Goal: Task Accomplishment & Management: Manage account settings

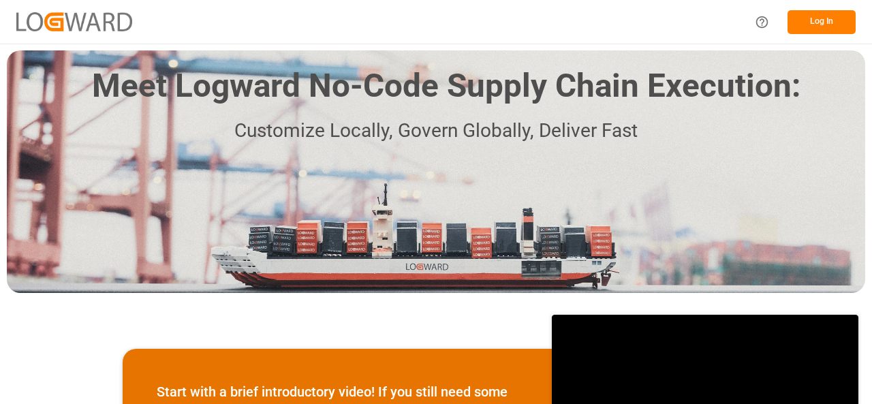
click at [817, 25] on button "Log In" at bounding box center [821, 22] width 68 height 24
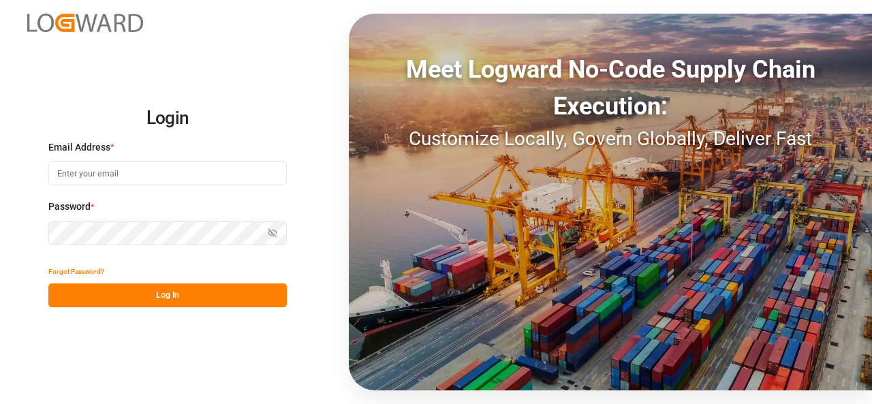
type input "[PERSON_NAME][EMAIL_ADDRESS][PERSON_NAME][DOMAIN_NAME]"
click at [155, 296] on button "Log In" at bounding box center [167, 295] width 238 height 24
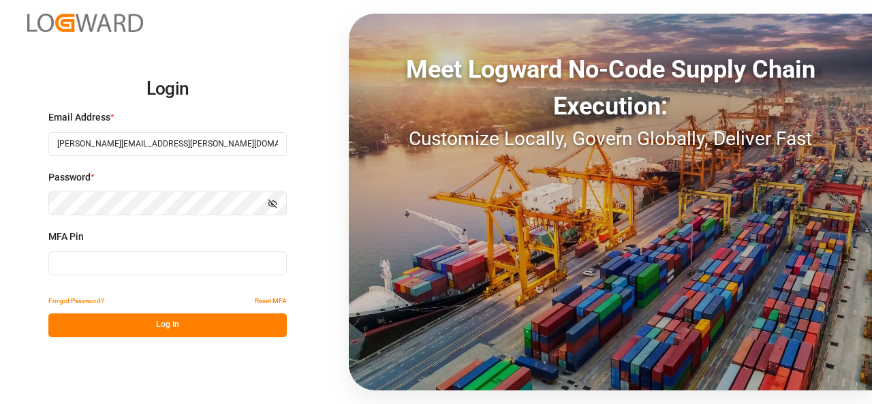
click at [112, 266] on input at bounding box center [167, 263] width 238 height 24
type input "060246"
click at [147, 325] on button "Log In" at bounding box center [167, 325] width 238 height 24
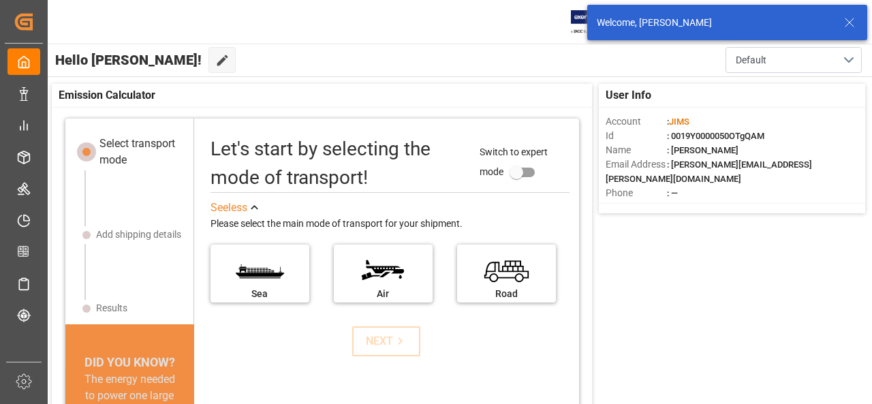
click at [847, 19] on icon at bounding box center [849, 22] width 16 height 16
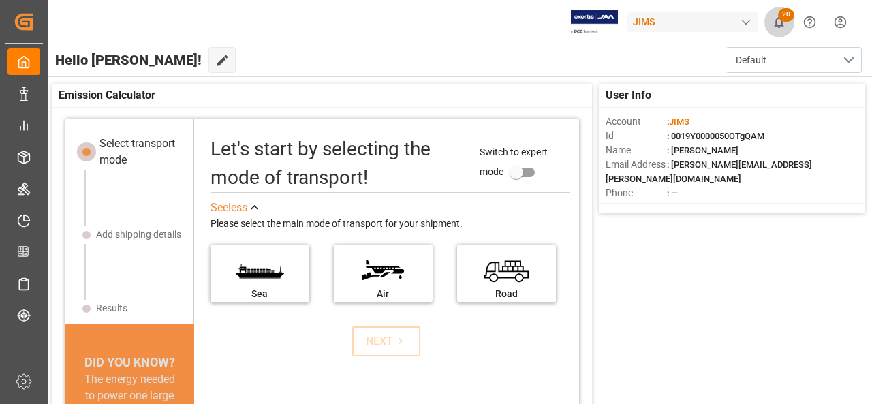
click at [780, 23] on icon "show 20 new notifications" at bounding box center [778, 22] width 14 height 14
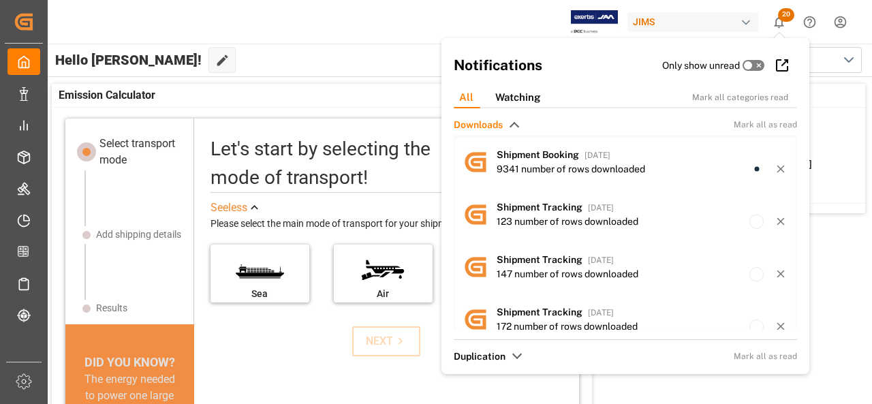
click at [780, 23] on icon "show 20 new notifications" at bounding box center [778, 22] width 14 height 14
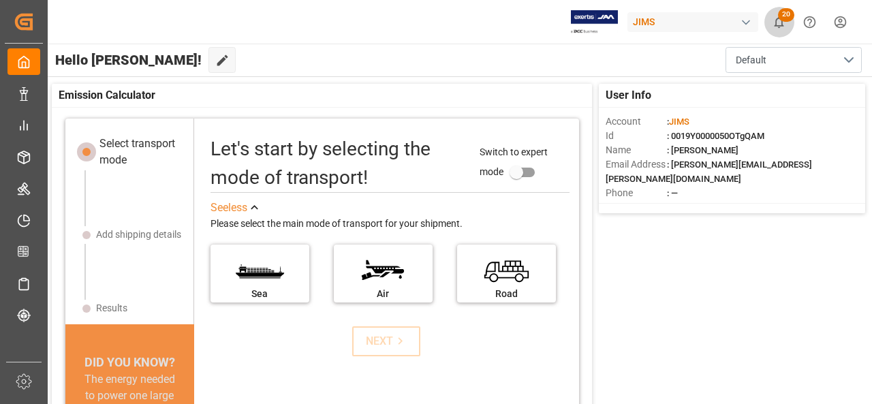
click at [780, 23] on icon "show 20 new notifications" at bounding box center [778, 22] width 14 height 14
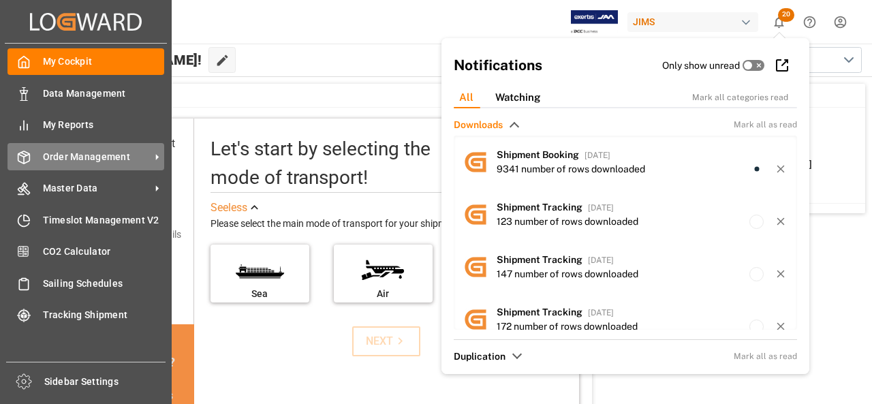
click at [71, 156] on span "Order Management" at bounding box center [97, 157] width 108 height 14
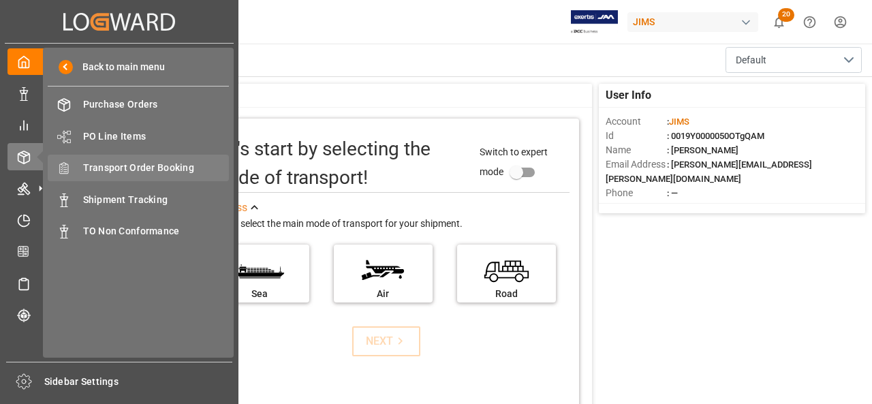
click at [113, 178] on div "Transport Order Booking Transport Order Booking" at bounding box center [138, 168] width 181 height 27
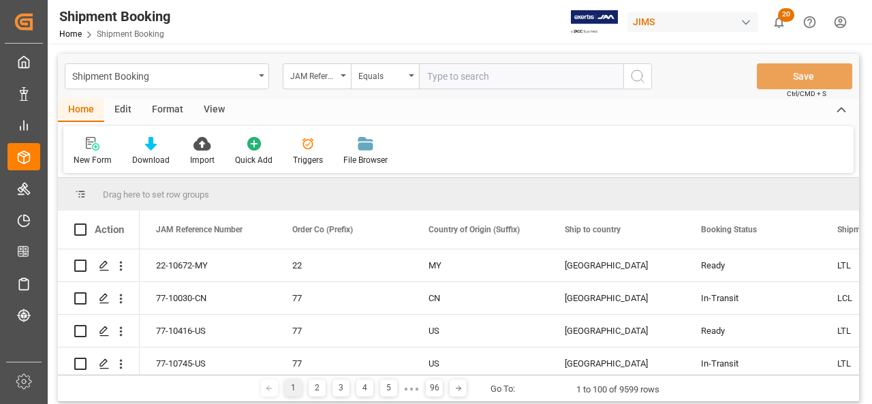
click at [497, 87] on input "text" at bounding box center [521, 76] width 204 height 26
type input "22-10672-MY"
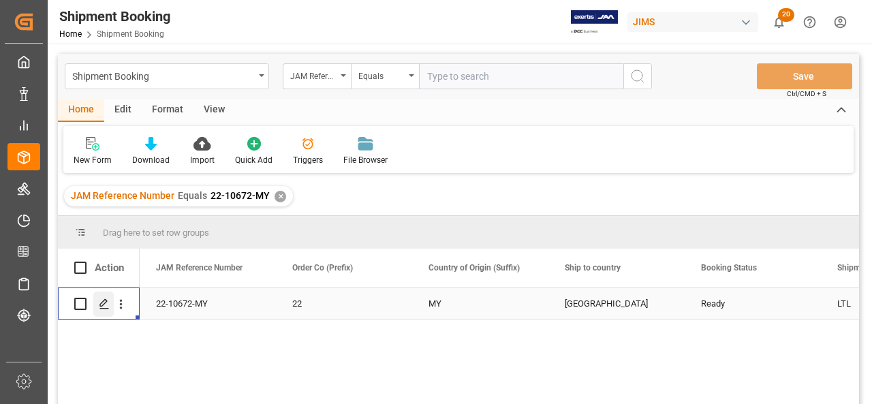
click at [104, 300] on polygon "Press SPACE to select this row." at bounding box center [103, 303] width 7 height 7
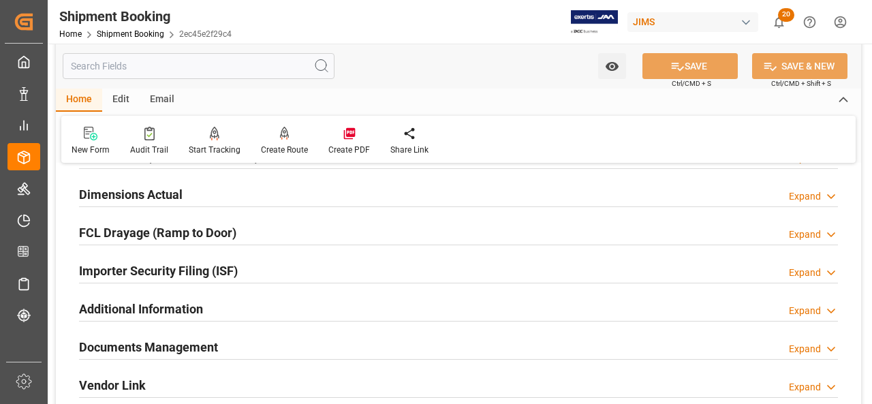
scroll to position [340, 0]
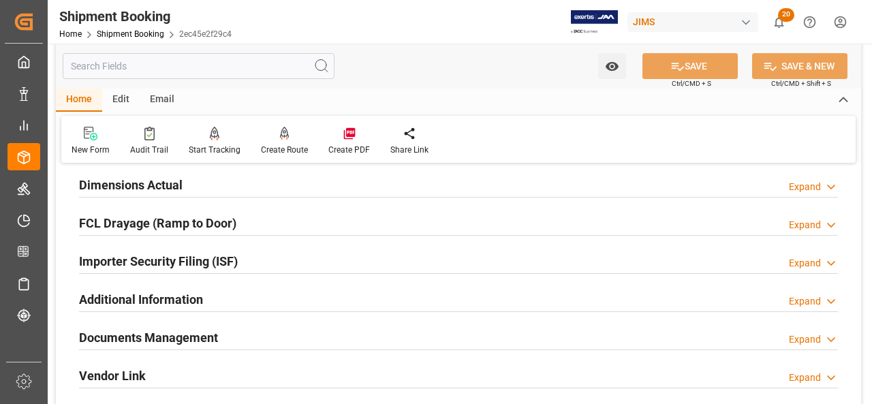
click at [147, 333] on h2 "Documents Management" at bounding box center [148, 337] width 139 height 18
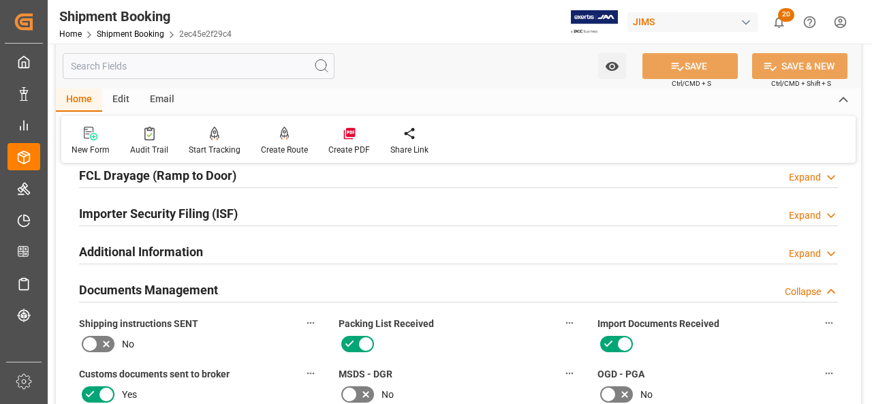
scroll to position [410, 0]
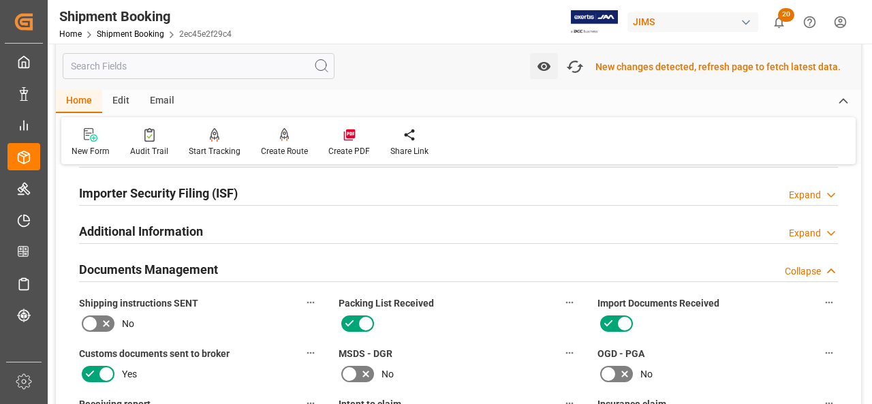
click at [112, 319] on icon at bounding box center [106, 323] width 16 height 16
click at [0, 0] on input "checkbox" at bounding box center [0, 0] width 0 height 0
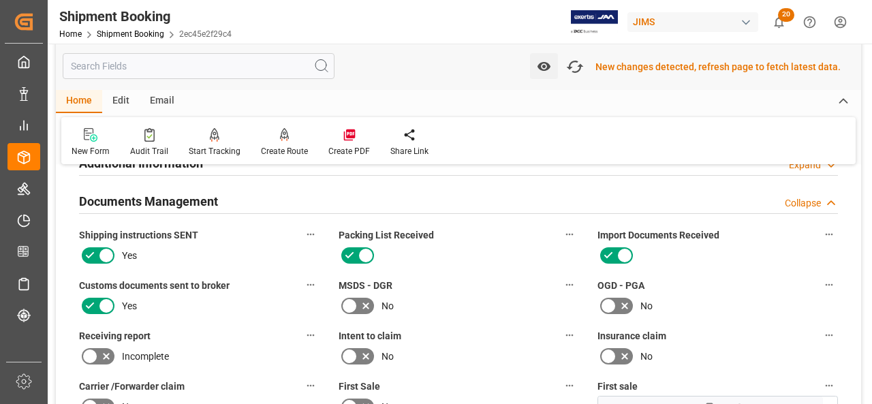
scroll to position [546, 0]
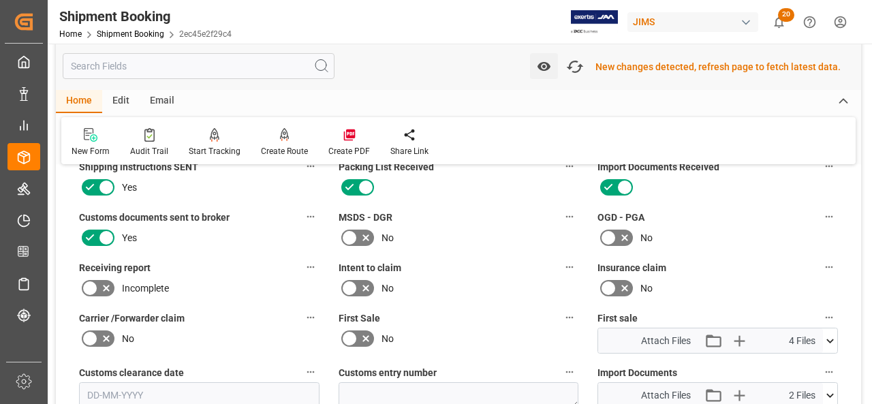
click at [360, 341] on icon at bounding box center [365, 338] width 16 height 16
click at [0, 0] on input "checkbox" at bounding box center [0, 0] width 0 height 0
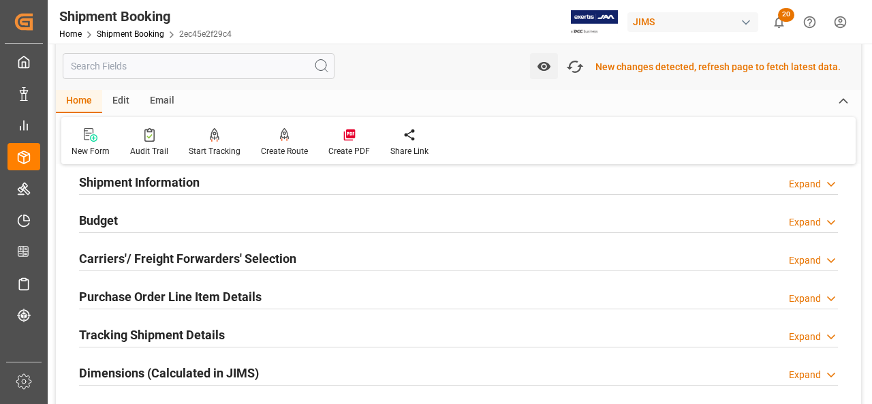
scroll to position [138, 0]
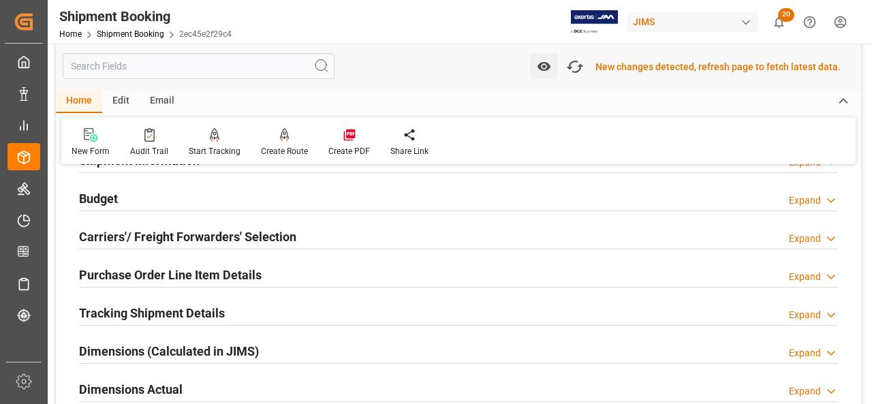
click at [188, 307] on h2 "Tracking Shipment Details" at bounding box center [152, 313] width 146 height 18
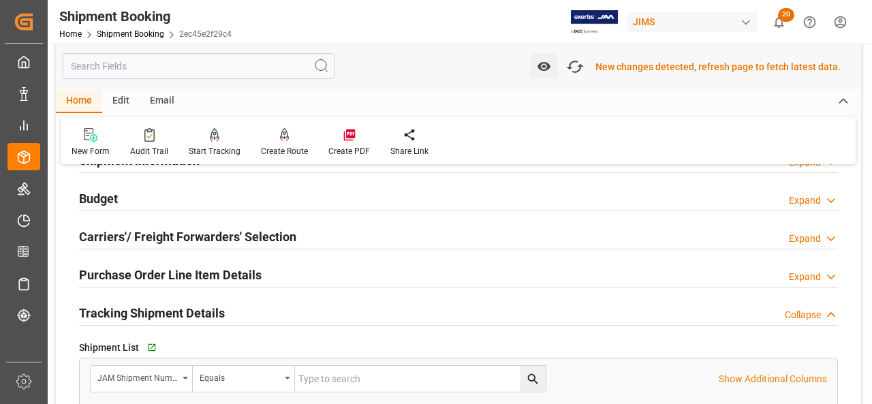
scroll to position [274, 0]
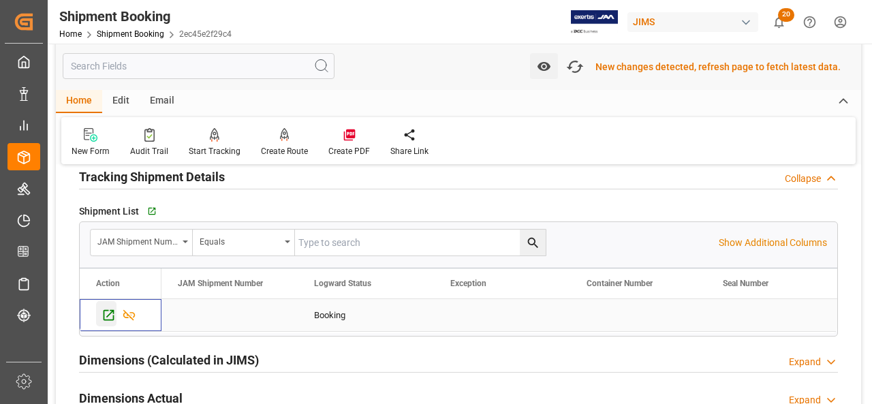
click at [106, 312] on icon "Press SPACE to select this row." at bounding box center [108, 315] width 14 height 14
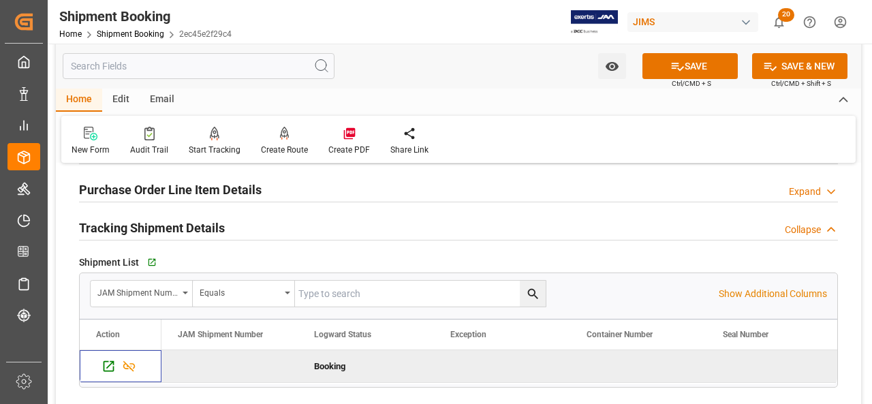
scroll to position [136, 0]
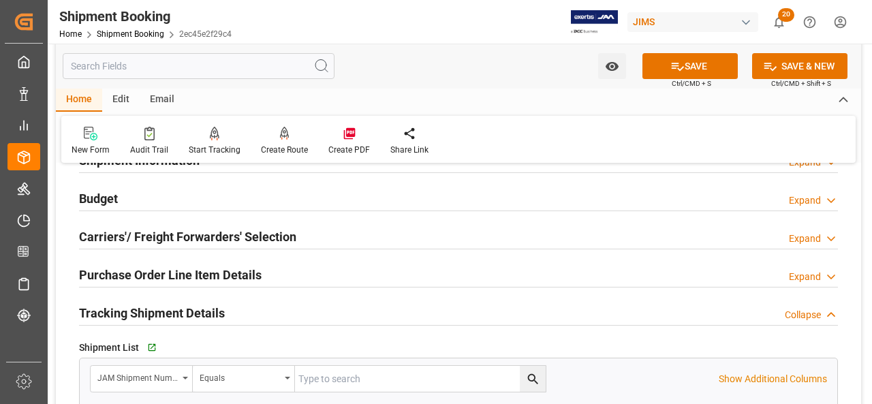
click at [189, 285] on div "Purchase Order Line Item Details" at bounding box center [170, 274] width 182 height 26
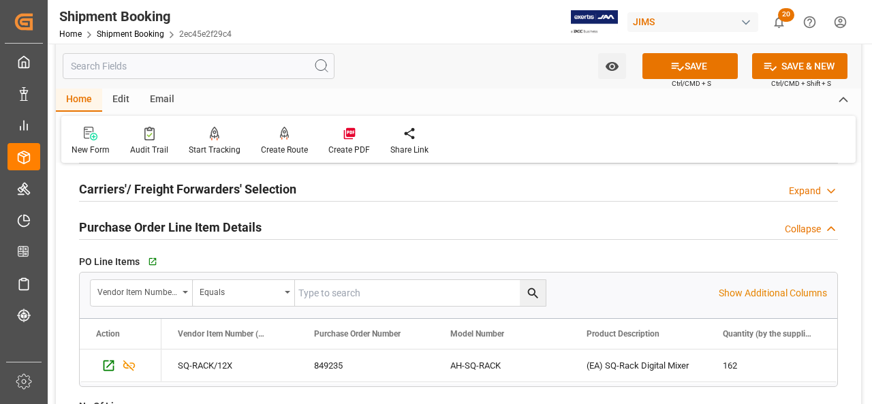
scroll to position [204, 0]
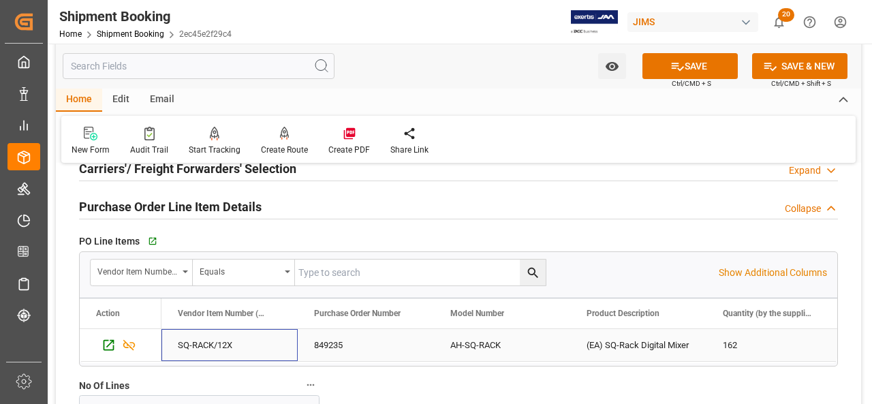
click at [236, 344] on div "SQ-RACK/12X" at bounding box center [229, 345] width 136 height 32
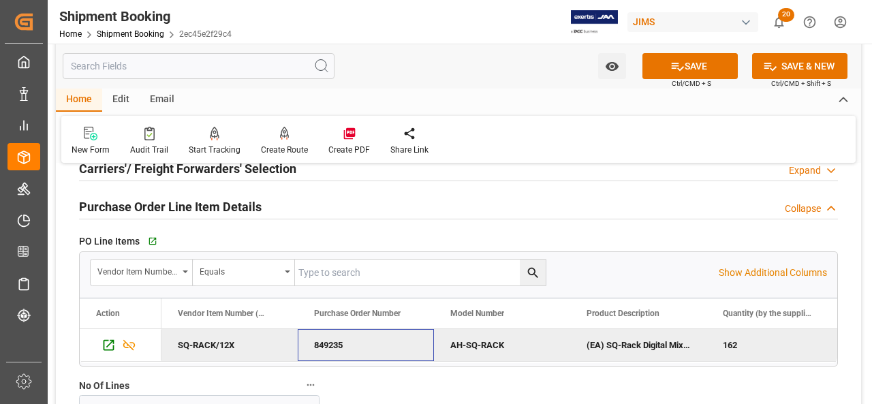
click at [325, 342] on div "849235" at bounding box center [366, 345] width 136 height 32
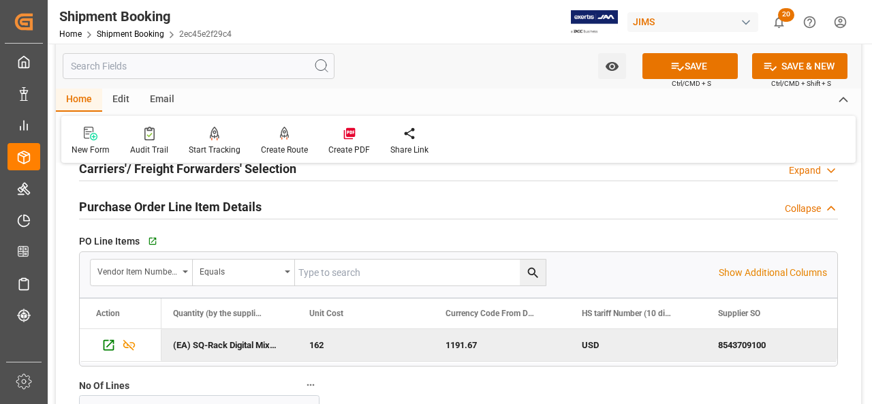
scroll to position [0, 550]
click at [613, 329] on div "8543709100" at bounding box center [633, 345] width 136 height 32
click at [375, 343] on div "1191.67" at bounding box center [361, 345] width 136 height 32
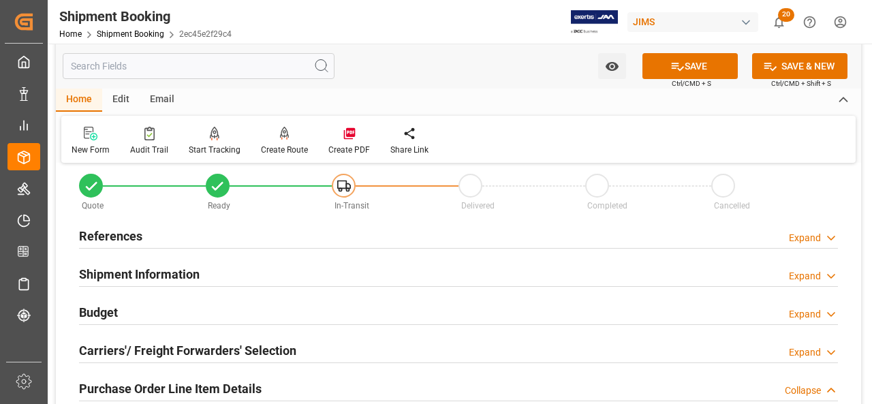
scroll to position [0, 0]
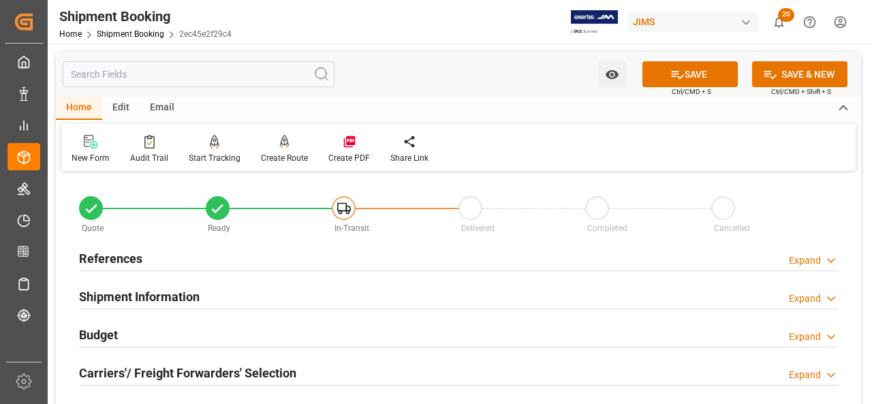
click at [121, 265] on h2 "References" at bounding box center [110, 258] width 63 height 18
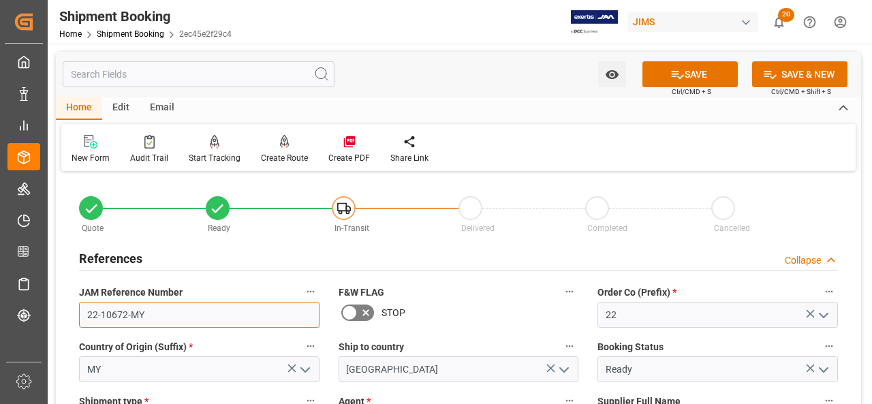
drag, startPoint x: 157, startPoint y: 323, endPoint x: 52, endPoint y: 321, distance: 104.9
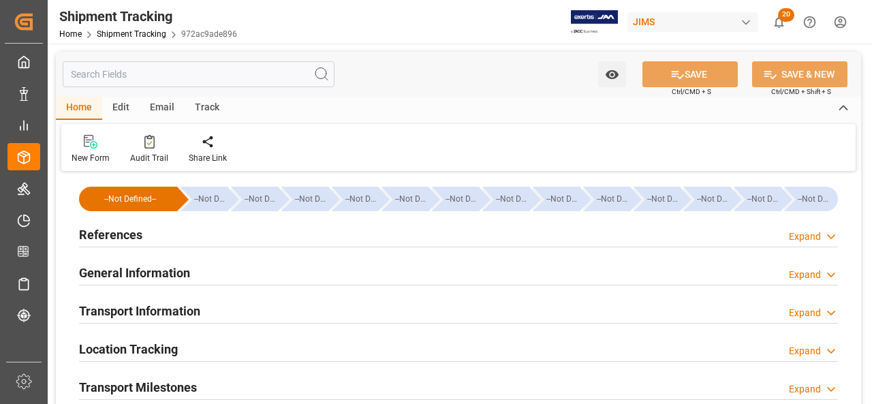
type input "178750.5"
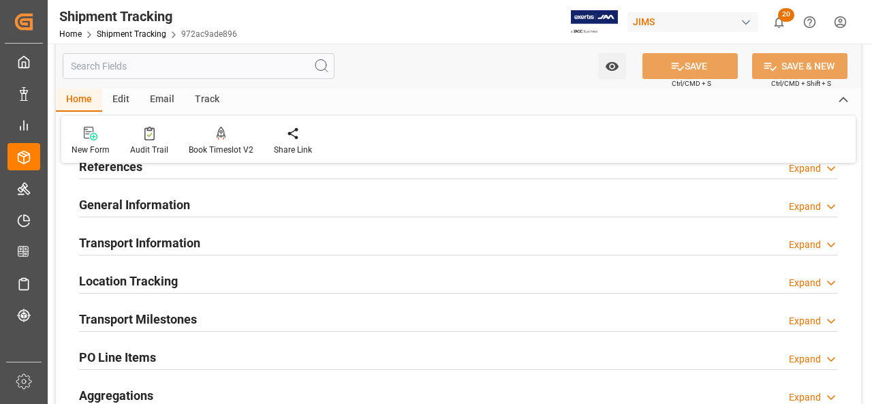
click at [187, 242] on h2 "Transport Information" at bounding box center [139, 243] width 121 height 18
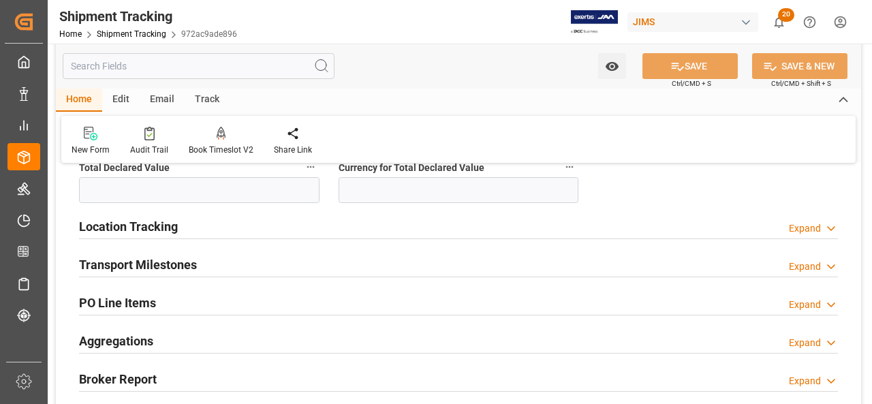
scroll to position [545, 0]
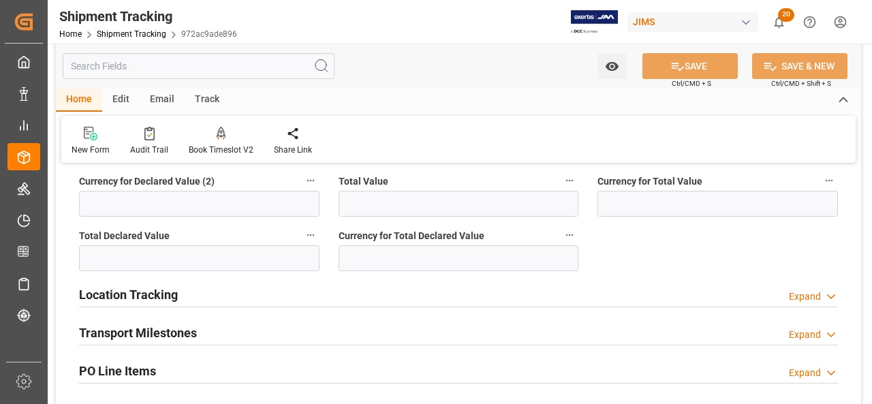
click at [177, 334] on h2 "Transport Milestones" at bounding box center [138, 332] width 118 height 18
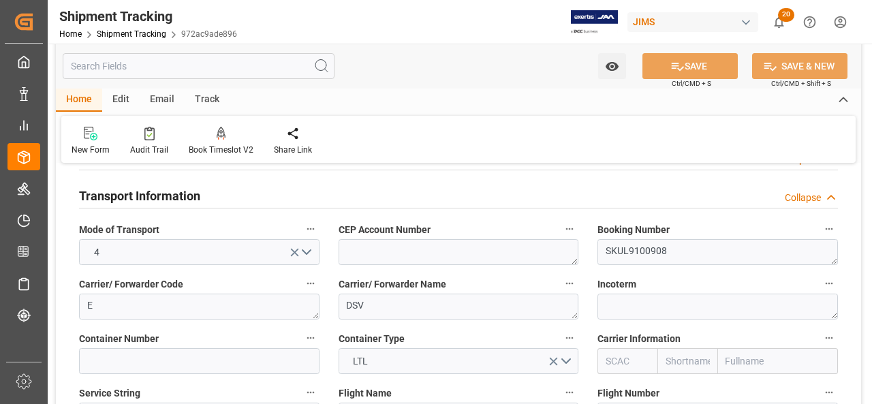
scroll to position [68, 0]
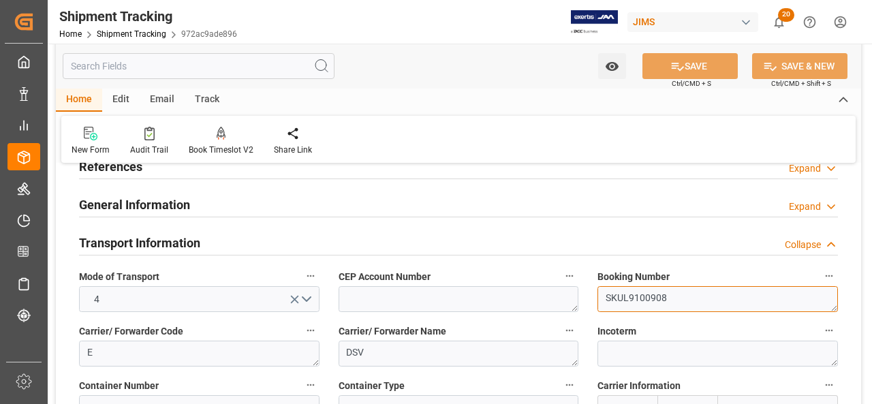
click at [625, 295] on textarea "SKUL9100908" at bounding box center [717, 299] width 240 height 26
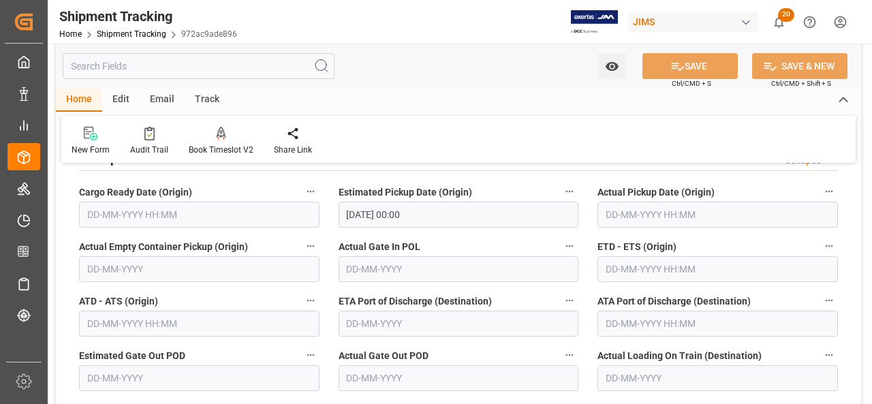
scroll to position [681, 0]
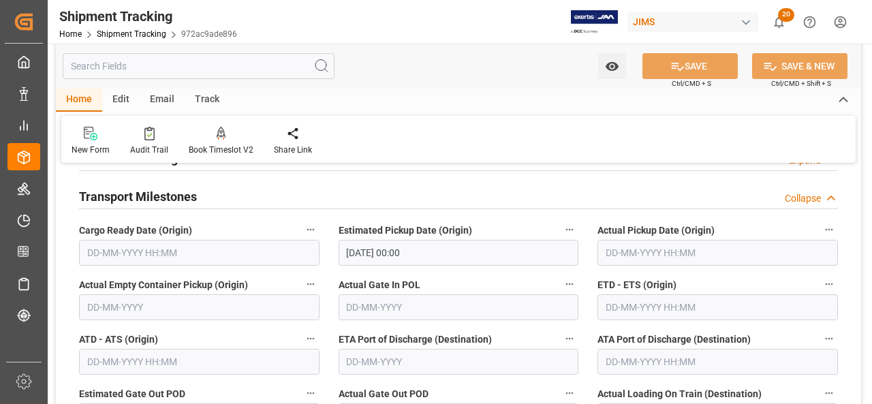
click at [643, 243] on input "text" at bounding box center [717, 253] width 240 height 26
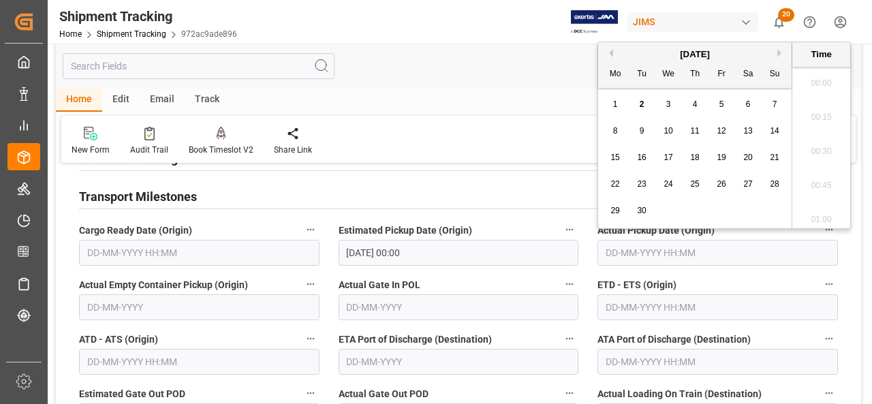
scroll to position [1264, 0]
click at [778, 52] on button "Next Month" at bounding box center [781, 53] width 8 height 8
click at [607, 54] on button "Previous Month" at bounding box center [609, 53] width 8 height 8
click at [771, 207] on span "31" at bounding box center [773, 211] width 9 height 10
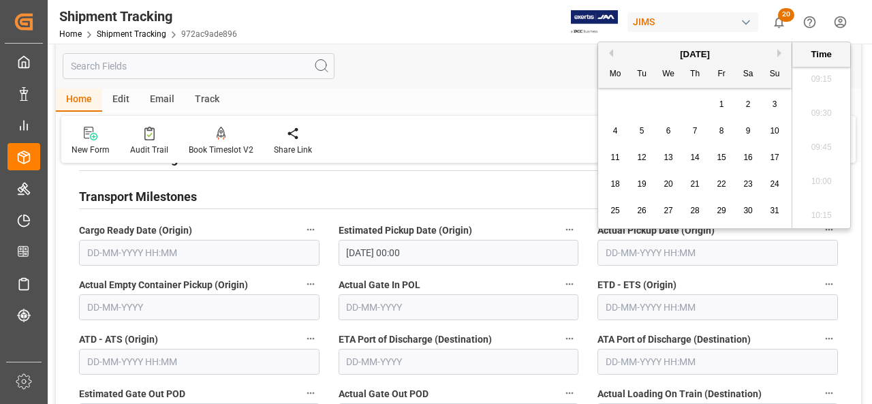
type input "[DATE] 00:00"
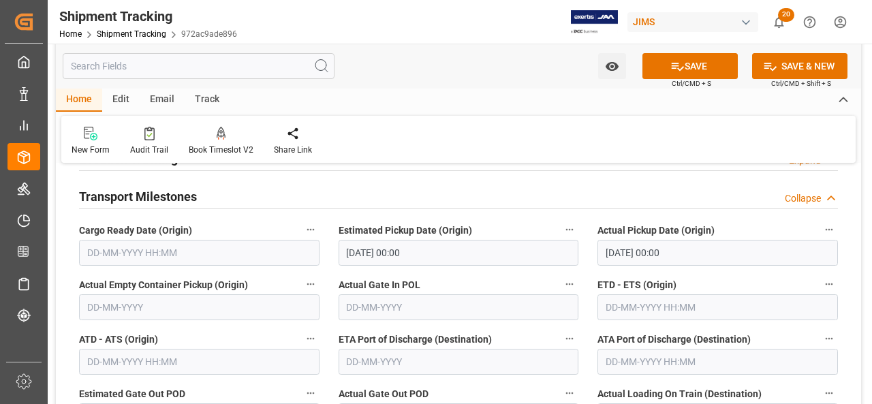
click at [778, 275] on label "ETD - ETS (Origin)" at bounding box center [717, 284] width 240 height 19
click at [820, 275] on button "ETD - ETS (Origin)" at bounding box center [829, 284] width 18 height 18
click at [721, 65] on div at bounding box center [436, 202] width 872 height 404
click at [696, 65] on button "SAVE" at bounding box center [689, 66] width 95 height 26
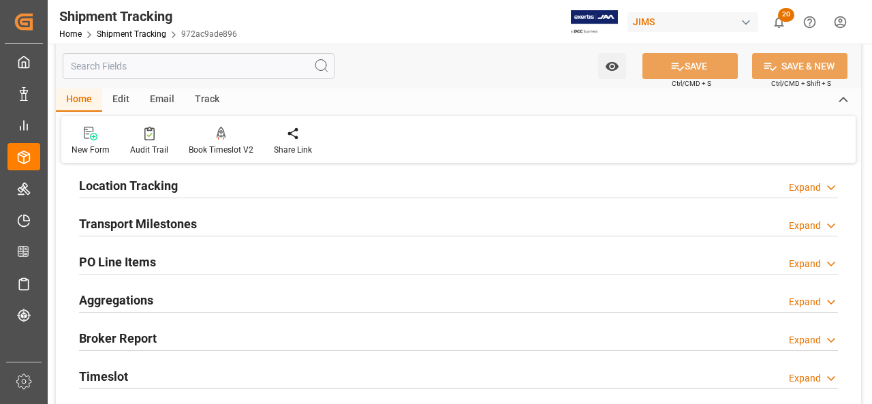
scroll to position [123, 0]
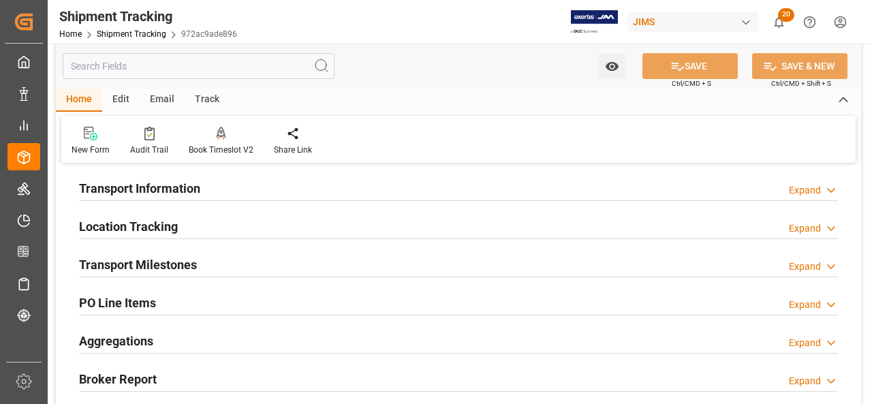
drag, startPoint x: 110, startPoint y: 301, endPoint x: 141, endPoint y: 292, distance: 31.9
click at [110, 301] on h2 "PO Line Items" at bounding box center [117, 302] width 77 height 18
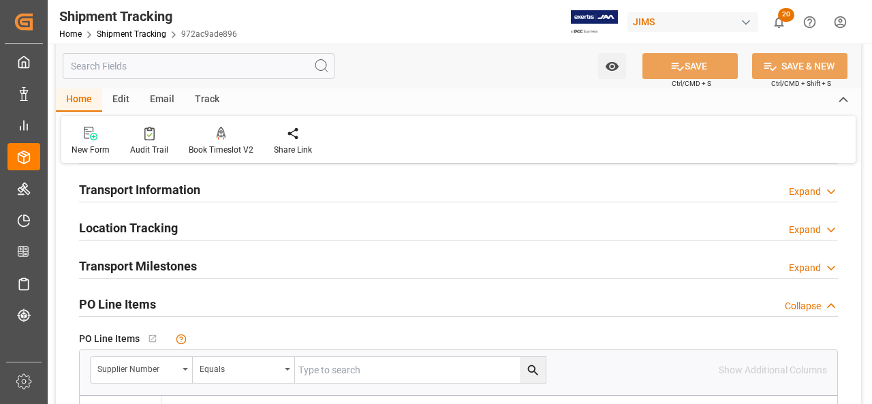
scroll to position [0, 0]
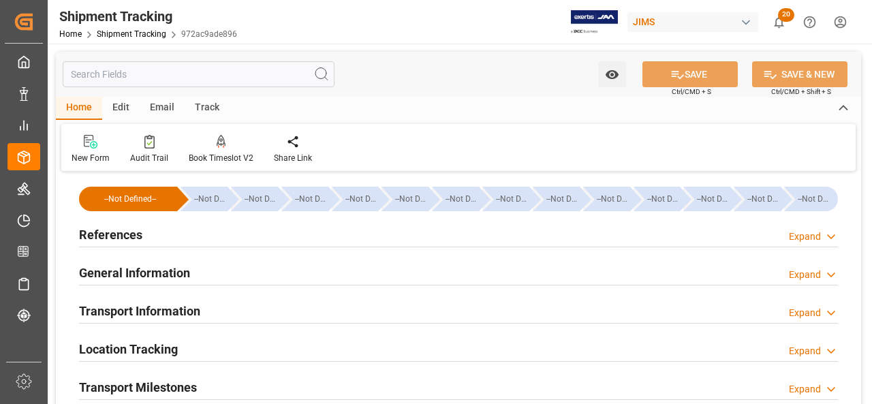
click at [125, 240] on h2 "References" at bounding box center [110, 234] width 63 height 18
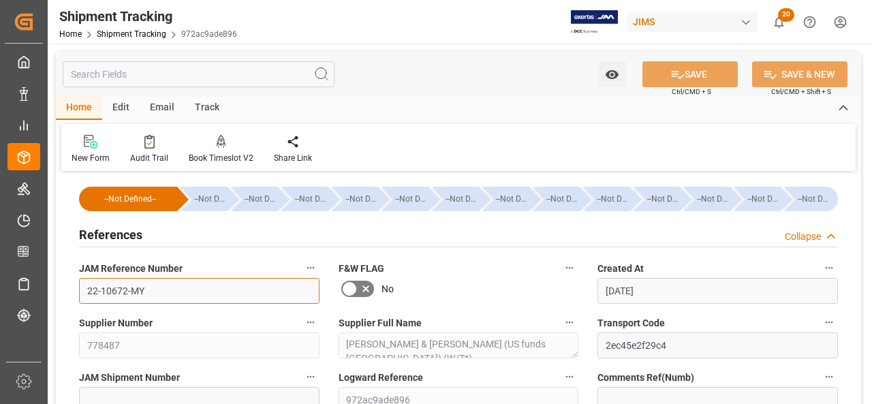
drag, startPoint x: 153, startPoint y: 290, endPoint x: 55, endPoint y: 283, distance: 97.7
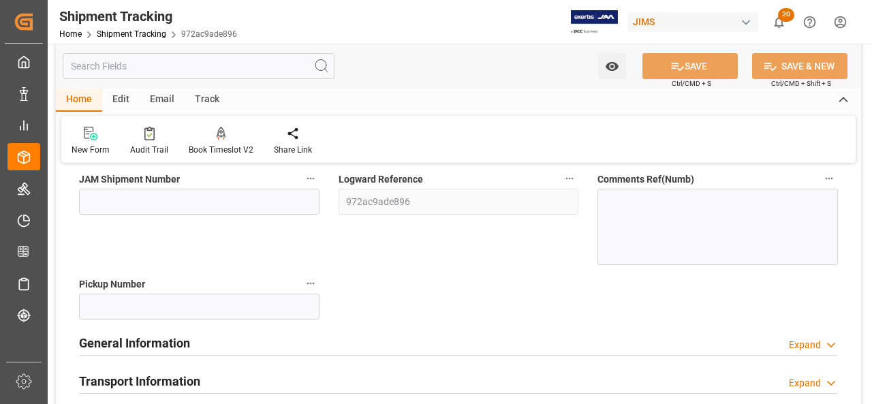
scroll to position [204, 0]
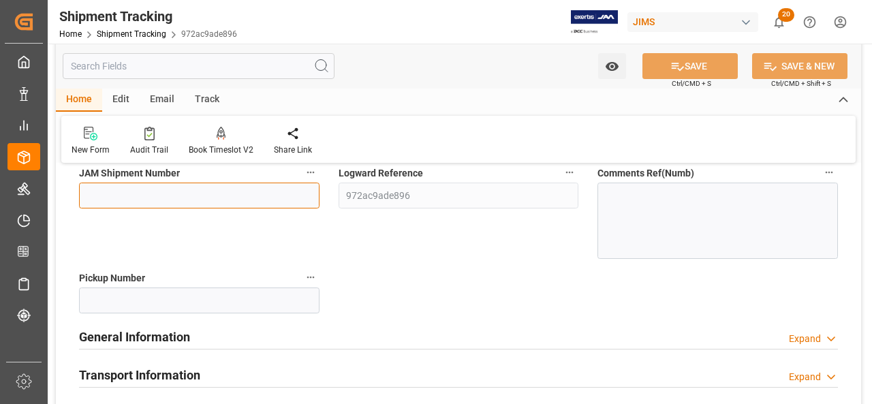
click at [178, 184] on input at bounding box center [199, 195] width 240 height 26
paste input "72792"
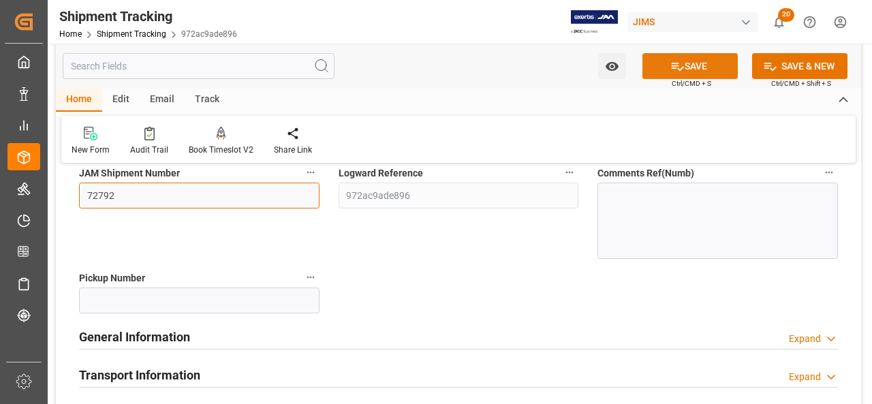
type input "72792"
click at [673, 70] on icon at bounding box center [677, 66] width 14 height 14
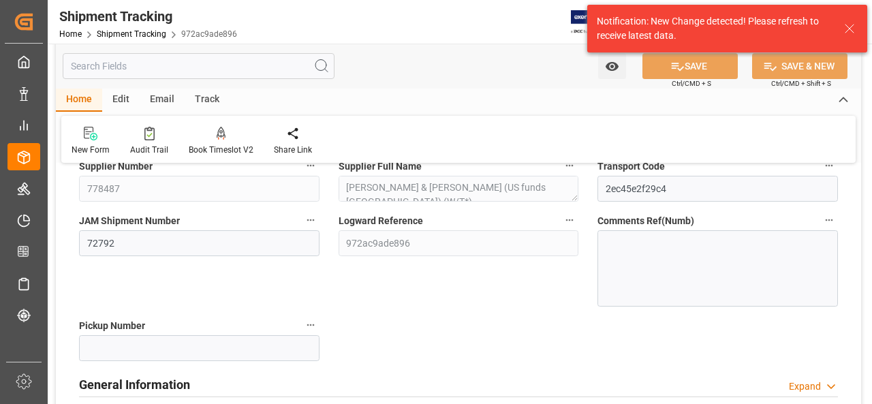
scroll to position [0, 0]
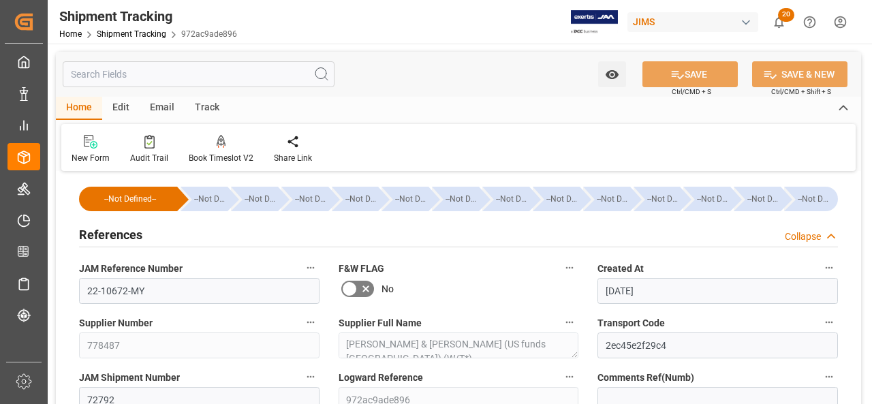
click at [129, 232] on h2 "References" at bounding box center [110, 234] width 63 height 18
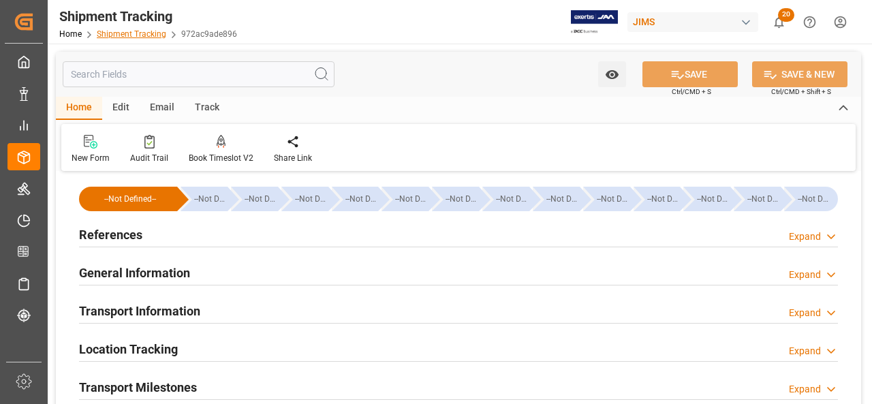
click at [157, 32] on link "Shipment Tracking" at bounding box center [131, 34] width 69 height 10
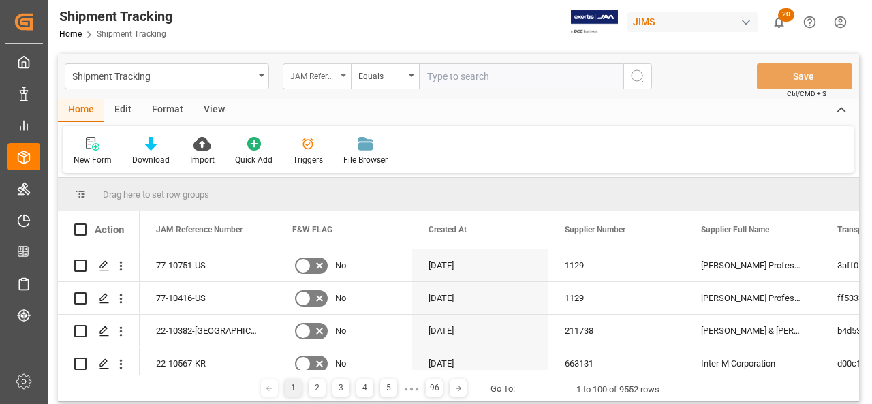
click at [347, 71] on div "JAM Reference Number" at bounding box center [317, 76] width 68 height 26
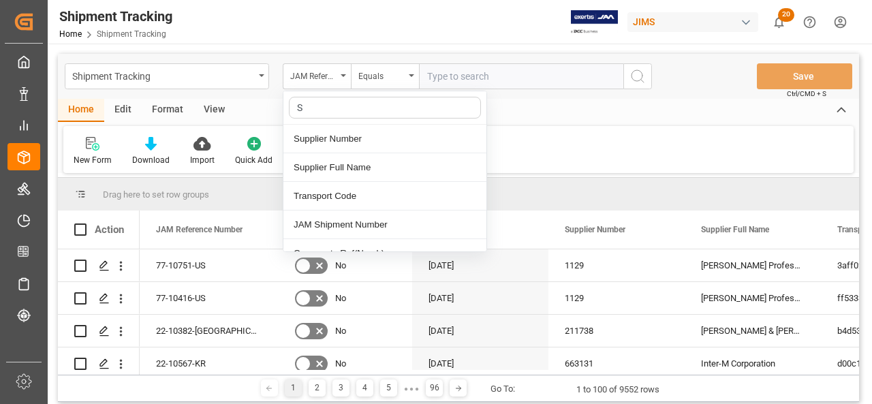
type input "SH"
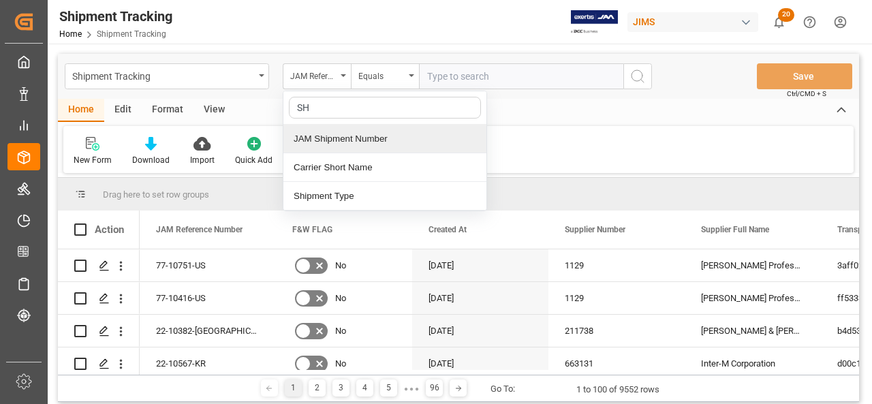
click at [341, 148] on div "JAM Shipment Number" at bounding box center [384, 139] width 203 height 29
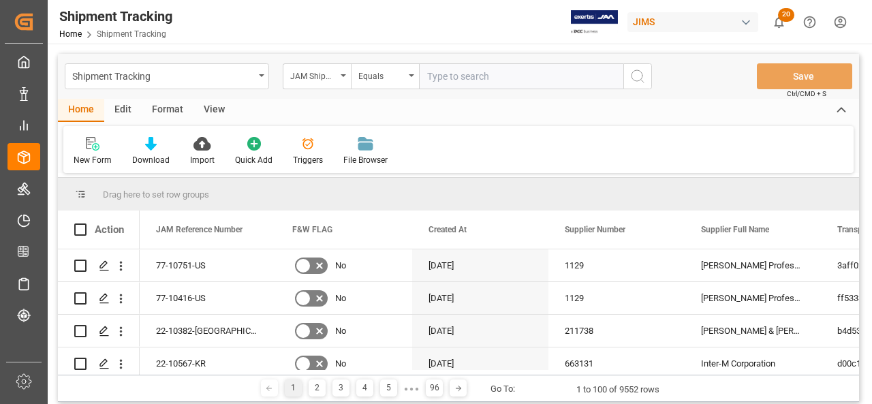
click at [473, 78] on input "text" at bounding box center [521, 76] width 204 height 26
paste input "72792"
type input "72792"
click at [639, 71] on icon "search button" at bounding box center [637, 76] width 16 height 16
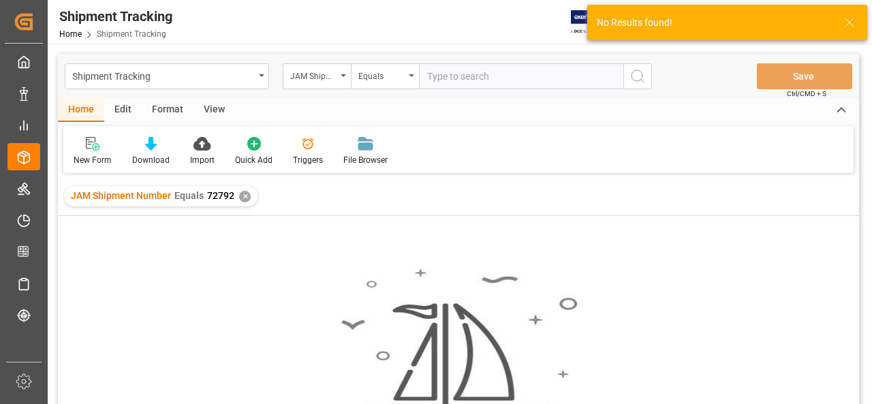
click at [247, 195] on div "✕" at bounding box center [245, 197] width 12 height 12
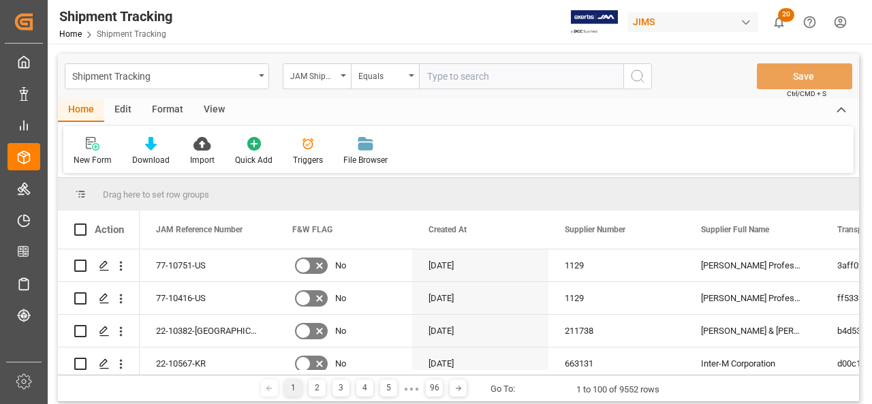
click at [562, 78] on input "text" at bounding box center [521, 76] width 204 height 26
paste input "22-10672-MY"
type input "22-10672-MY"
click at [328, 69] on div "JAM Shipment Number" at bounding box center [313, 75] width 46 height 16
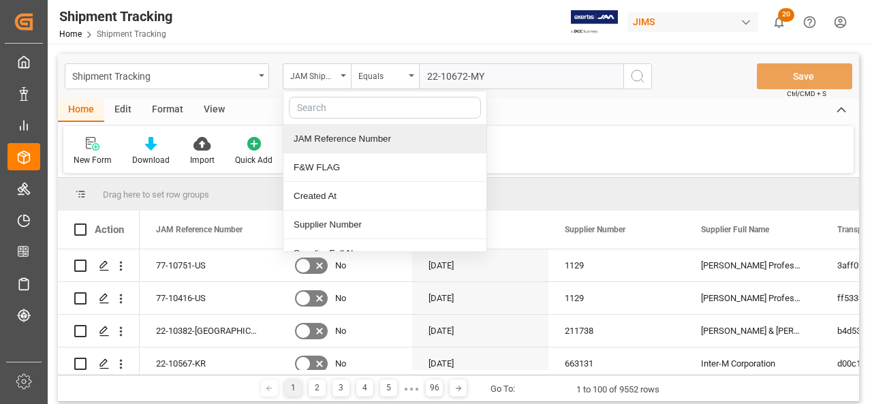
click at [342, 143] on div "JAM Reference Number" at bounding box center [384, 139] width 203 height 29
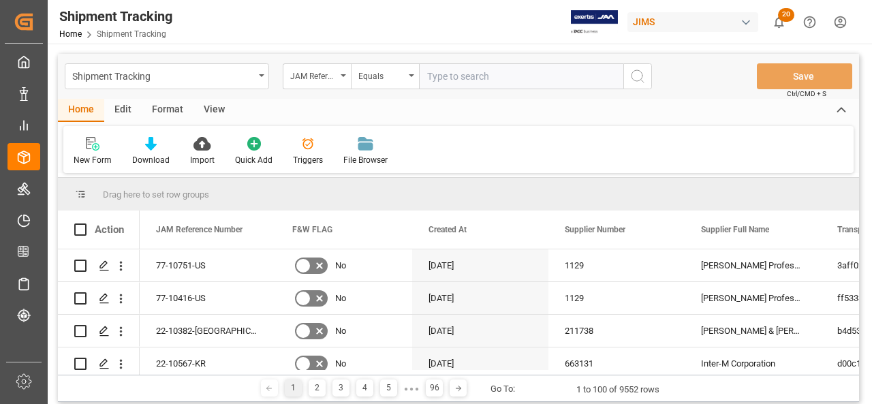
click at [604, 76] on input "text" at bounding box center [521, 76] width 204 height 26
paste input "22-10672-MY"
type input "22-10672-MY"
click at [629, 75] on icon "search button" at bounding box center [637, 76] width 16 height 16
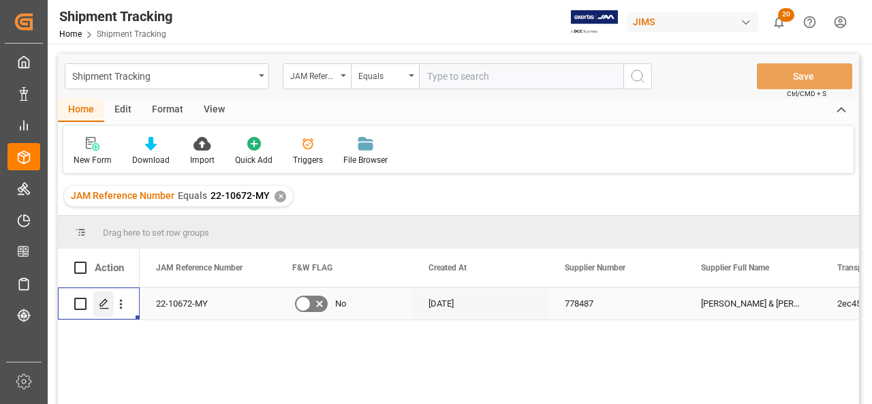
click at [108, 303] on icon "Press SPACE to select this row." at bounding box center [104, 303] width 11 height 11
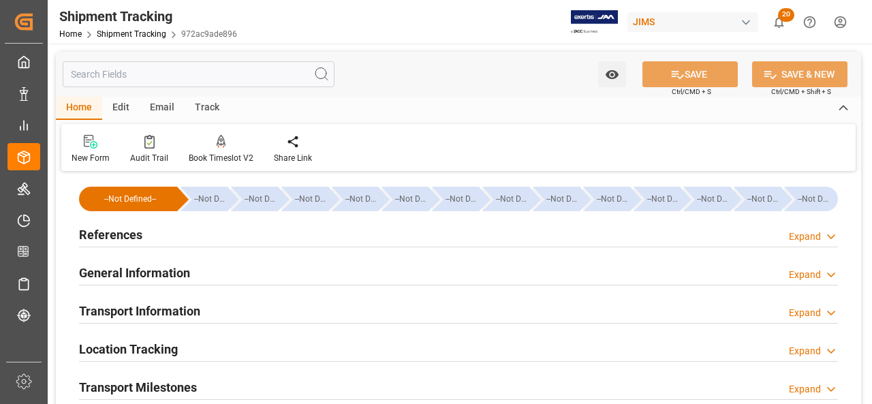
click at [125, 242] on h2 "References" at bounding box center [110, 234] width 63 height 18
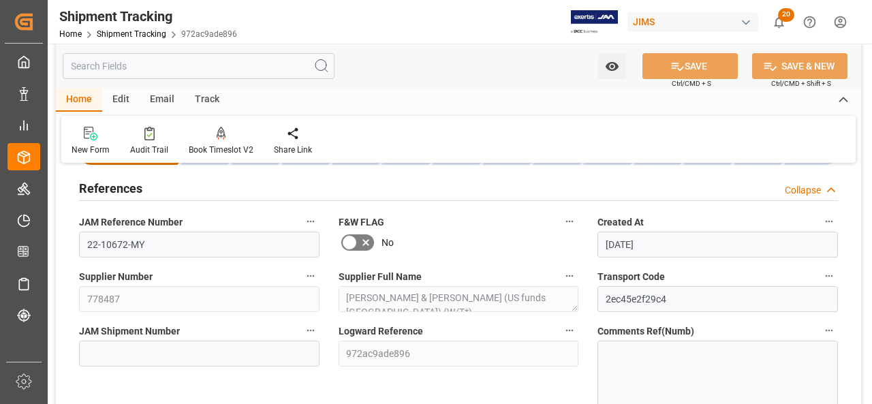
scroll to position [68, 0]
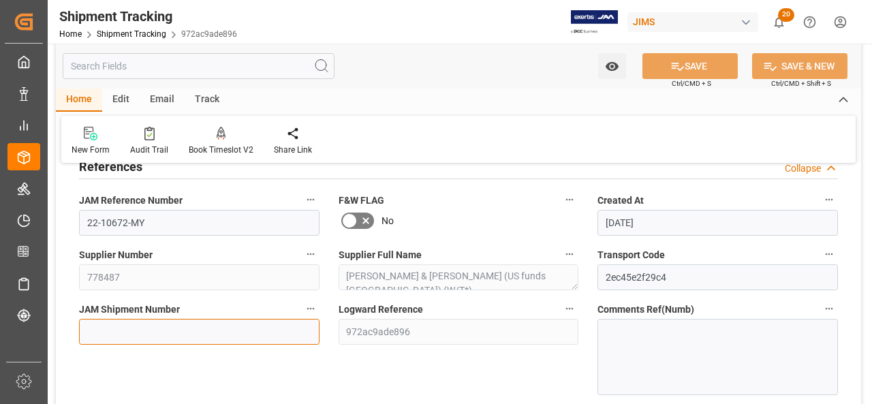
click at [216, 338] on input at bounding box center [199, 332] width 240 height 26
paste input "72792"
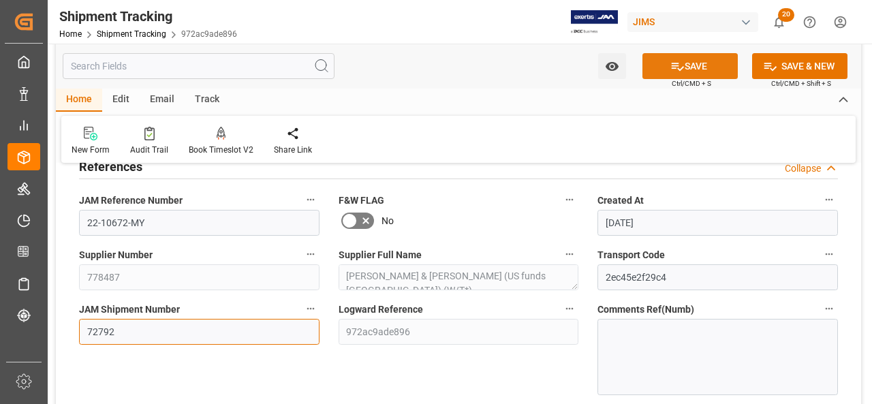
type input "72792"
click at [699, 63] on button "SAVE" at bounding box center [689, 66] width 95 height 26
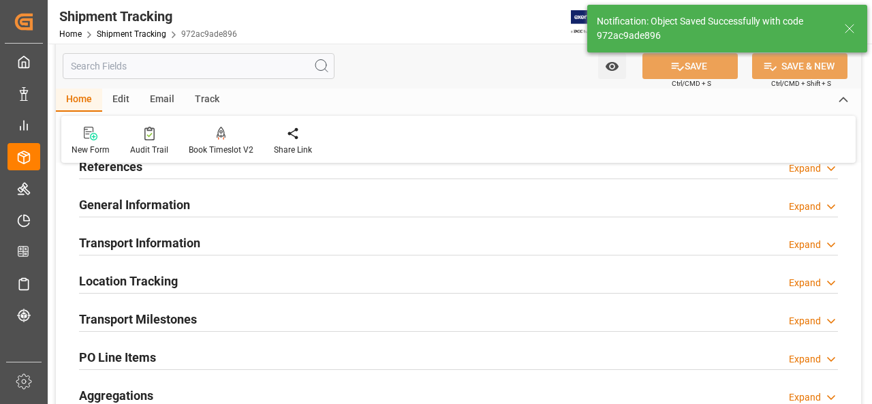
click at [155, 353] on h2 "PO Line Items" at bounding box center [117, 357] width 77 height 18
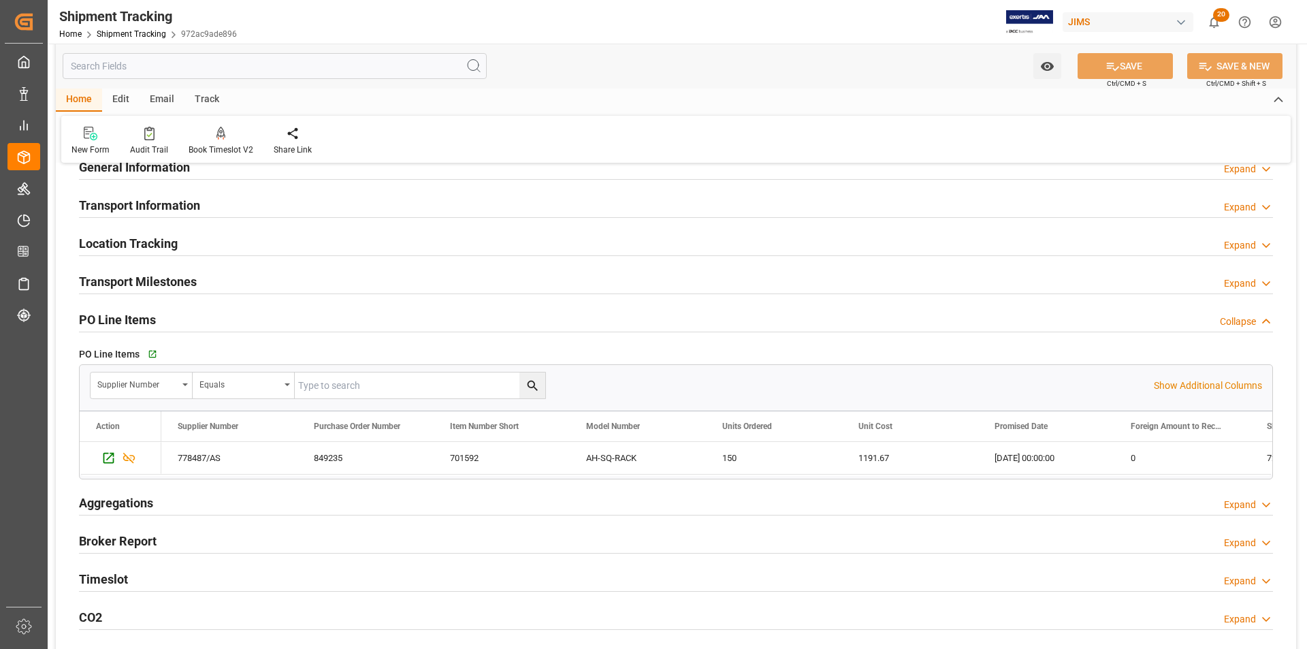
scroll to position [0, 0]
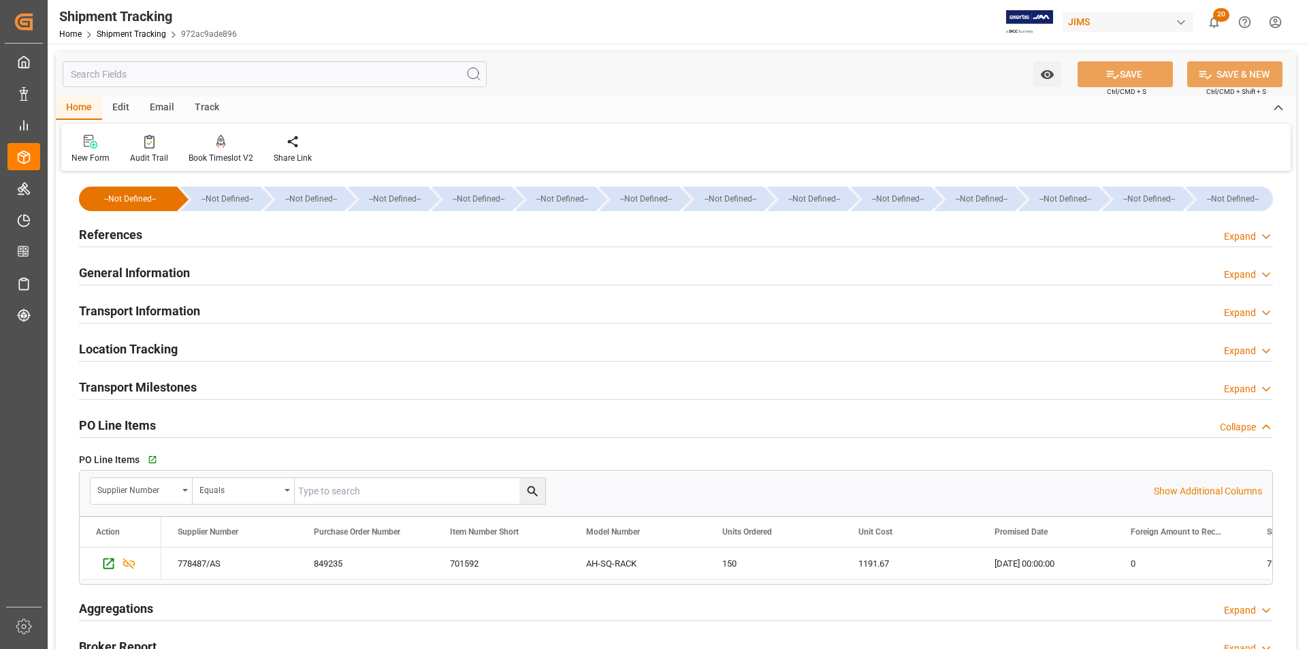
click at [114, 236] on h2 "References" at bounding box center [110, 234] width 63 height 18
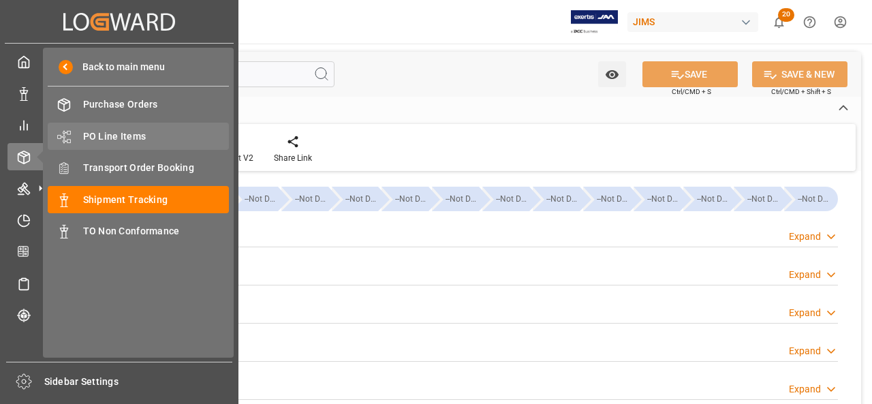
click at [140, 133] on span "PO Line Items" at bounding box center [156, 136] width 146 height 14
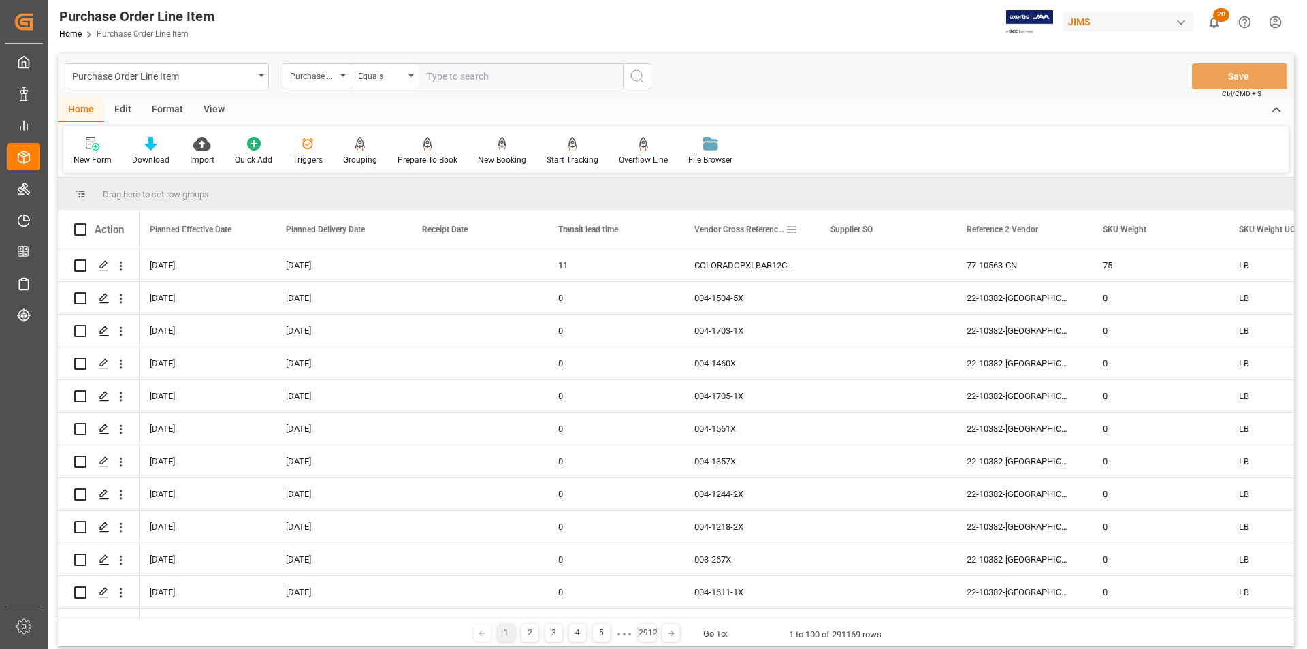
click at [797, 229] on span at bounding box center [792, 229] width 12 height 12
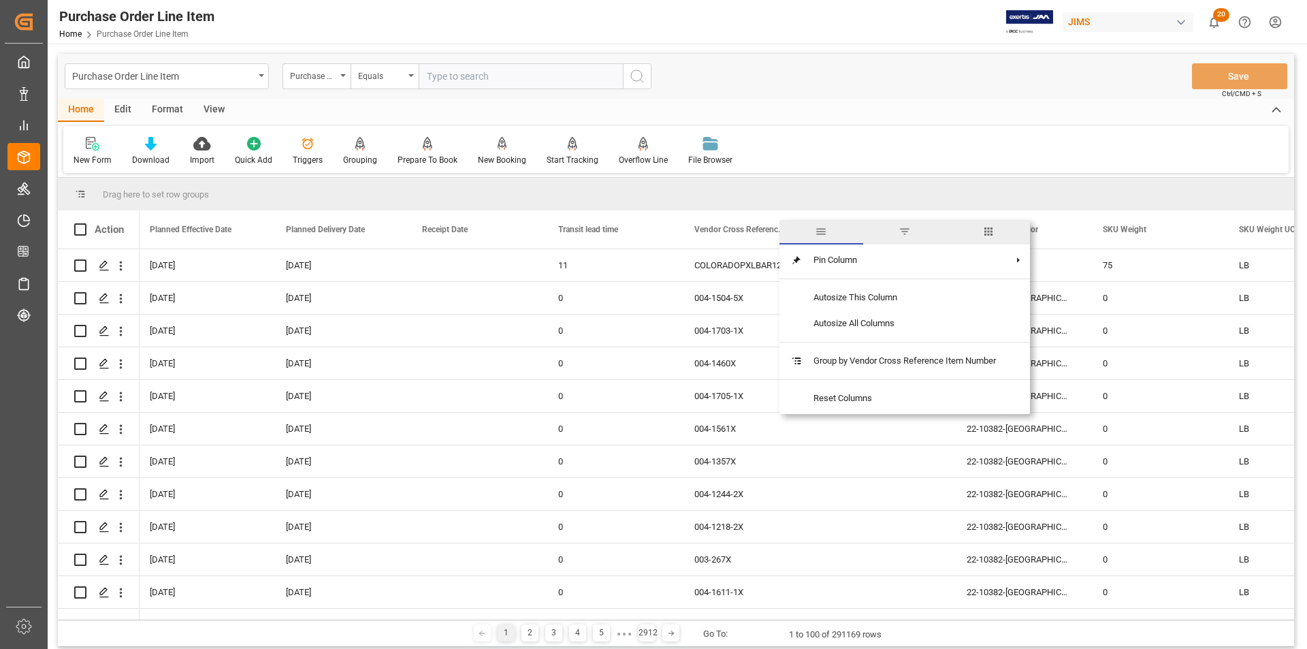
click at [871, 230] on span "columns" at bounding box center [989, 231] width 12 height 12
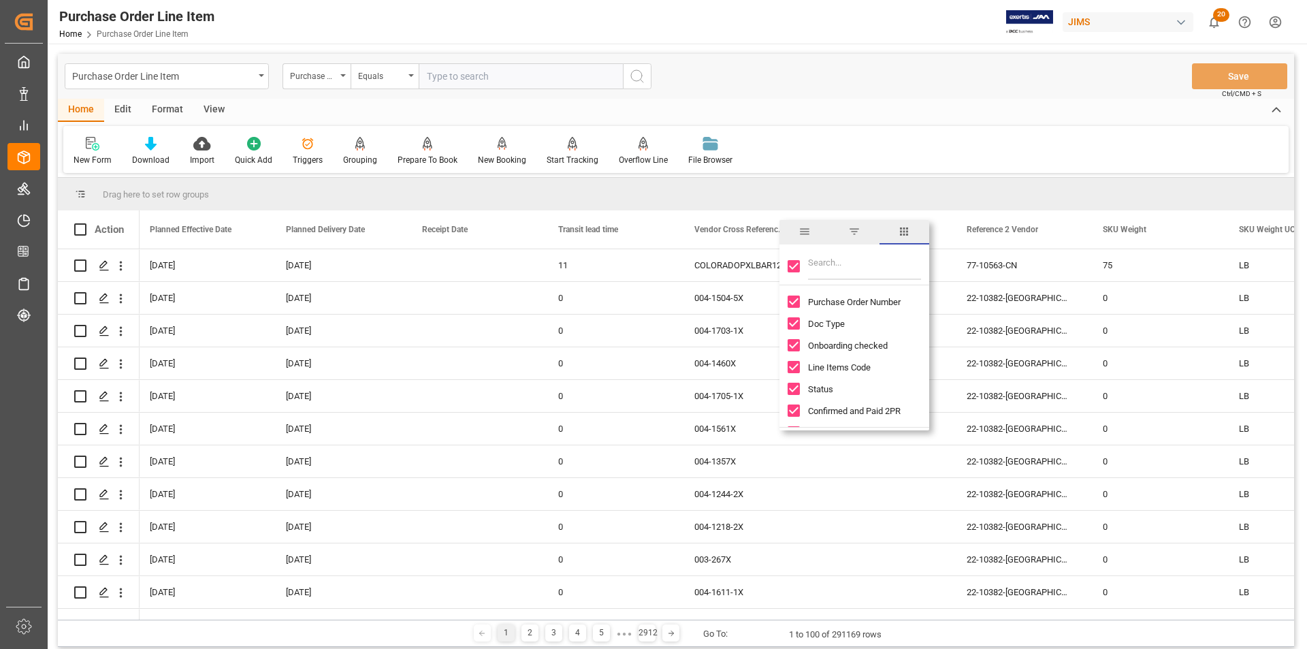
click at [787, 268] on div at bounding box center [855, 266] width 150 height 38
click at [794, 268] on input "Toggle Select All Columns" at bounding box center [794, 266] width 12 height 12
checkbox input "false"
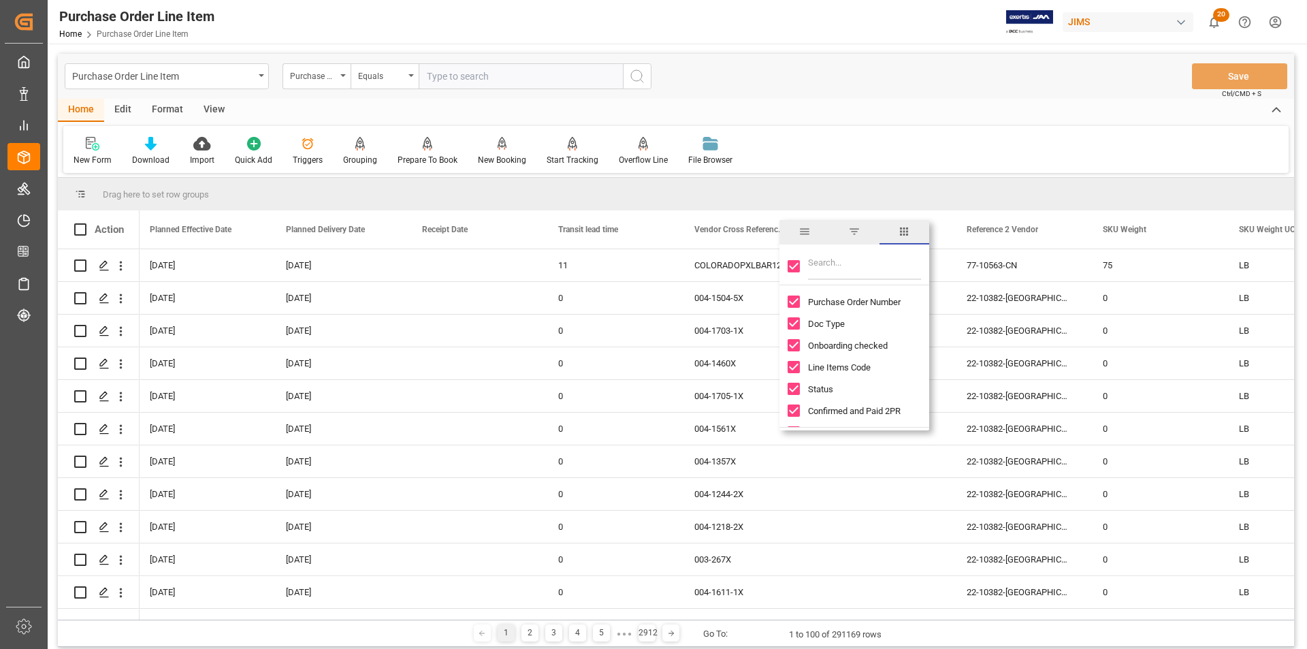
checkbox input "false"
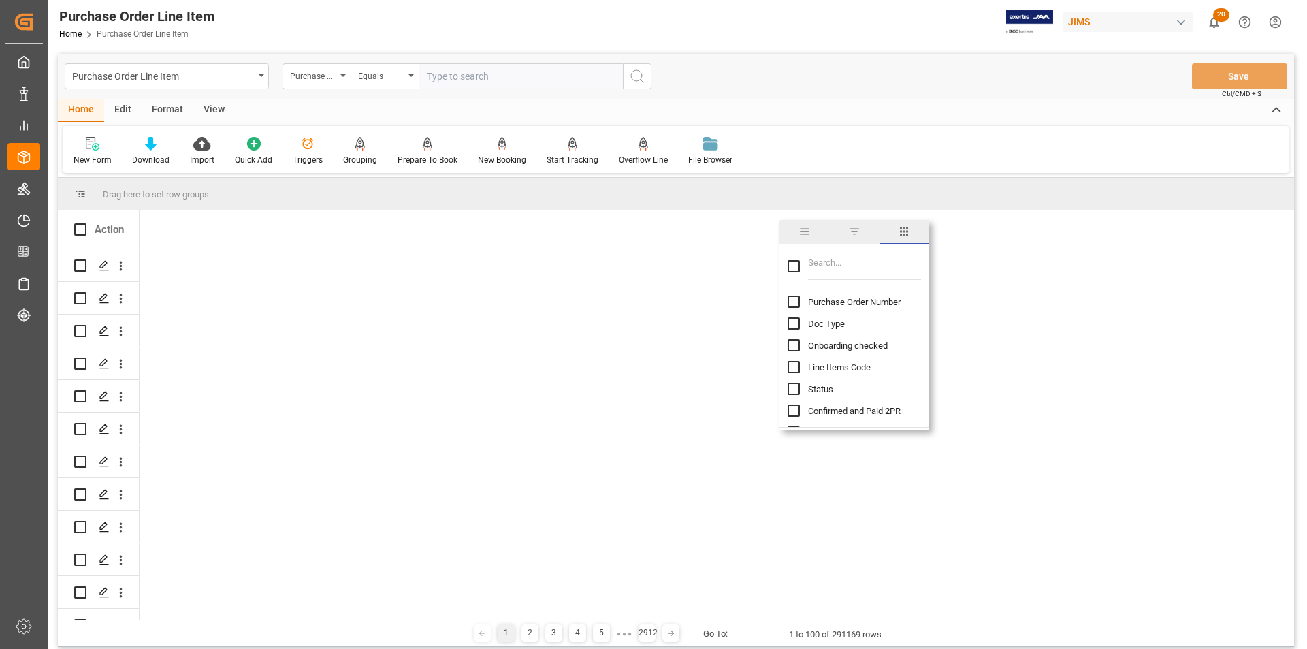
click at [795, 294] on div "Purchase Order Number" at bounding box center [863, 302] width 150 height 22
click at [796, 300] on input "Purchase Order Number column toggle visibility (hidden)" at bounding box center [794, 302] width 12 height 12
checkbox input "true"
checkbox input "false"
click at [796, 320] on input "Doc Type column toggle visibility (hidden)" at bounding box center [794, 323] width 12 height 12
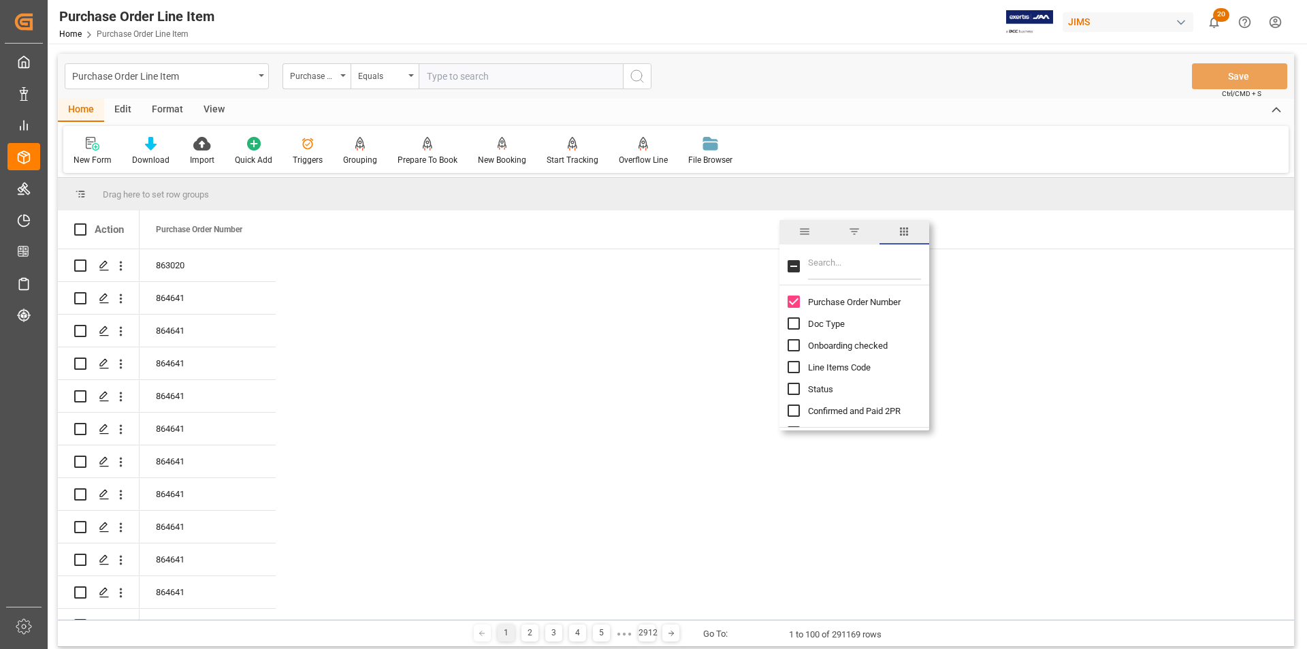
checkbox input "true"
click at [836, 266] on input "Filter Columns Input" at bounding box center [864, 266] width 113 height 27
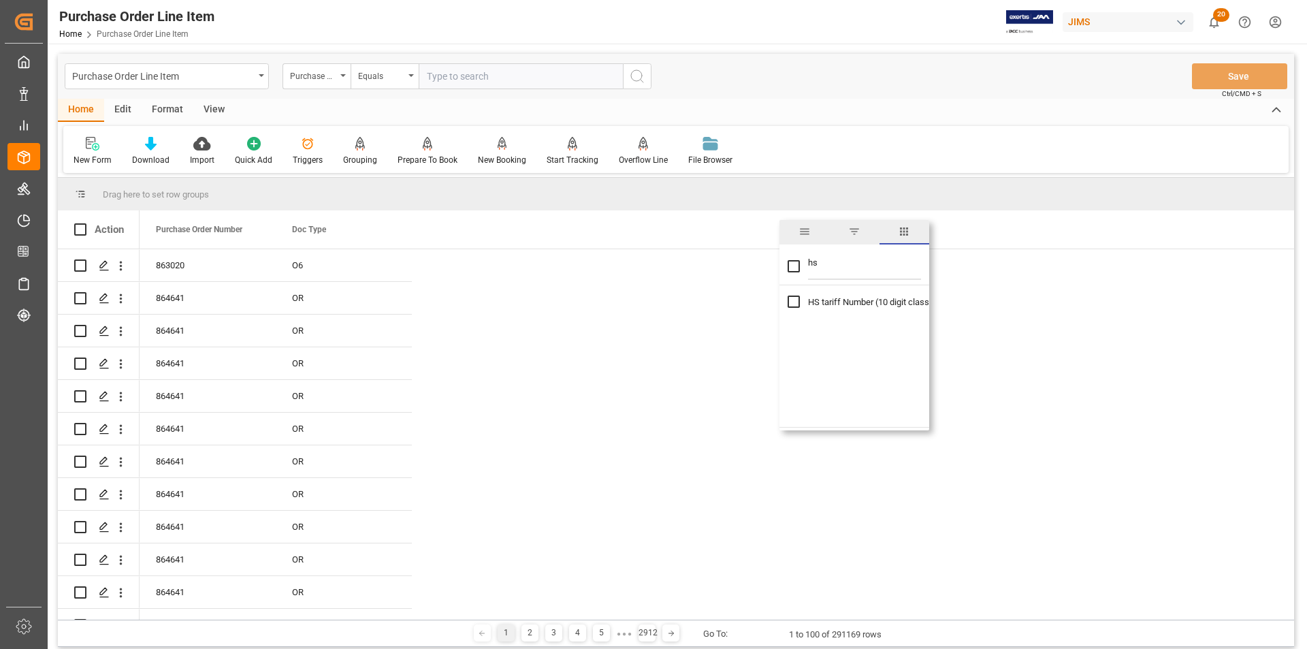
type input "hs"
click at [795, 300] on input "HS tariff Number (10 digit classification code) column toggle visibility (hidde…" at bounding box center [794, 302] width 12 height 12
checkbox input "true"
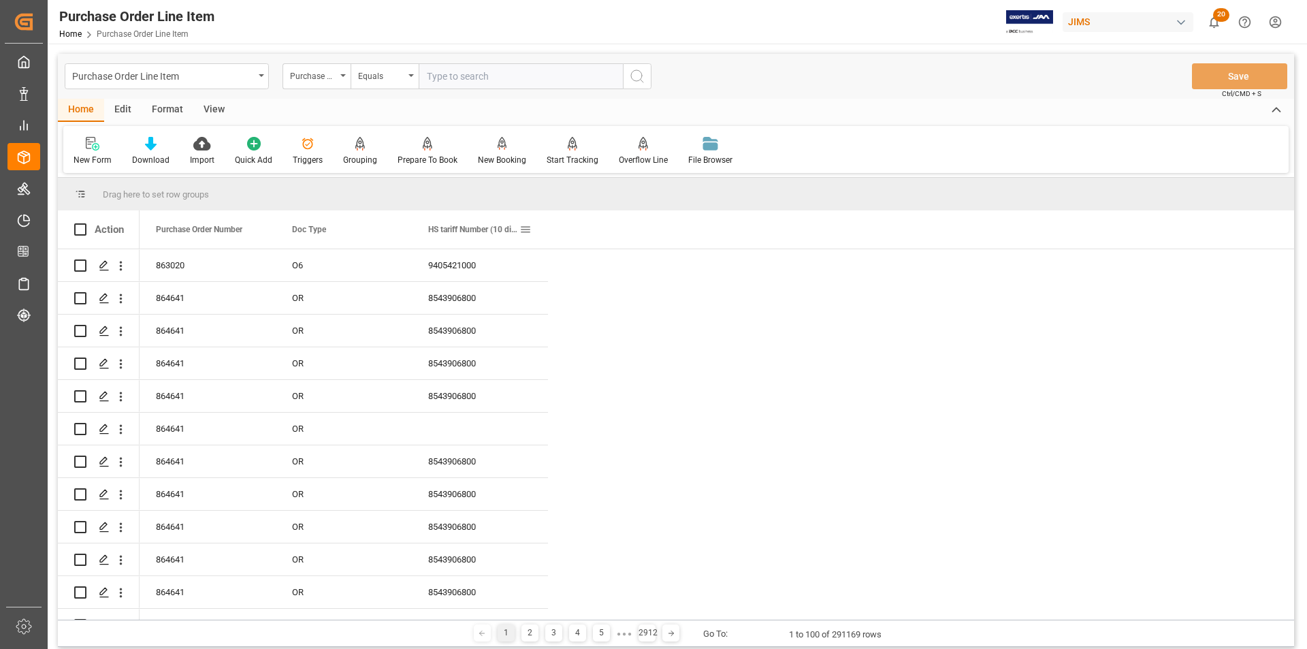
click at [525, 228] on span at bounding box center [526, 229] width 12 height 12
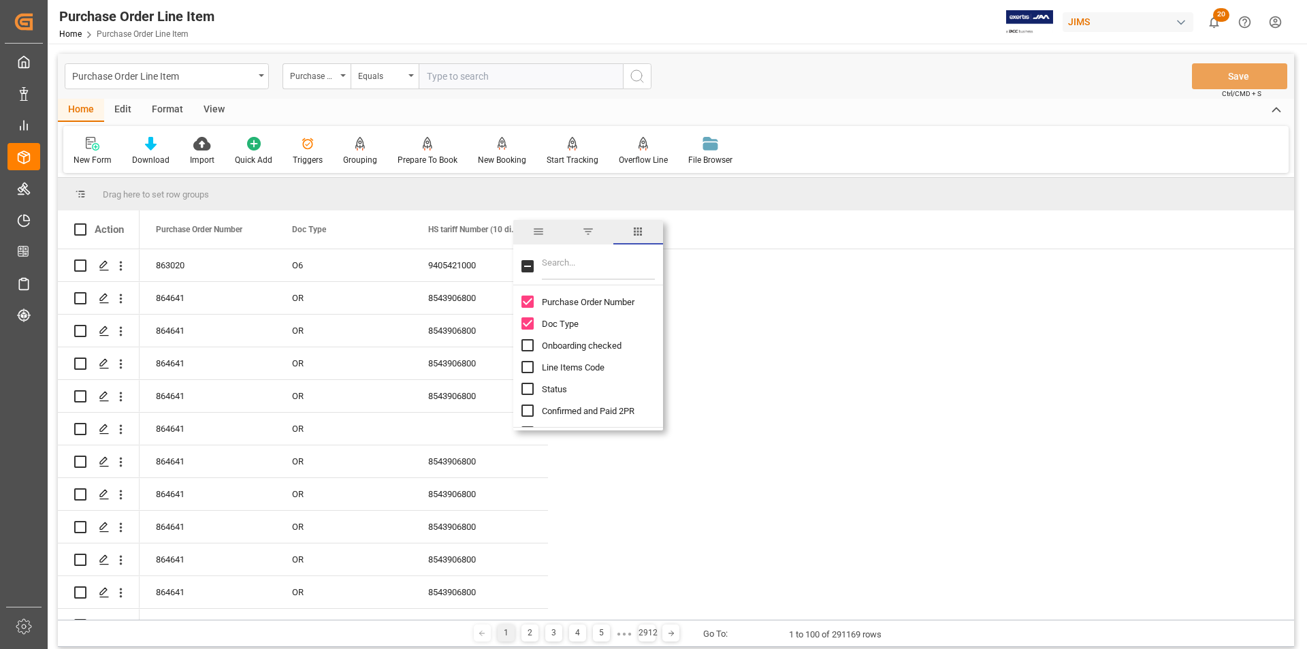
click at [582, 231] on span "filter" at bounding box center [588, 231] width 12 height 12
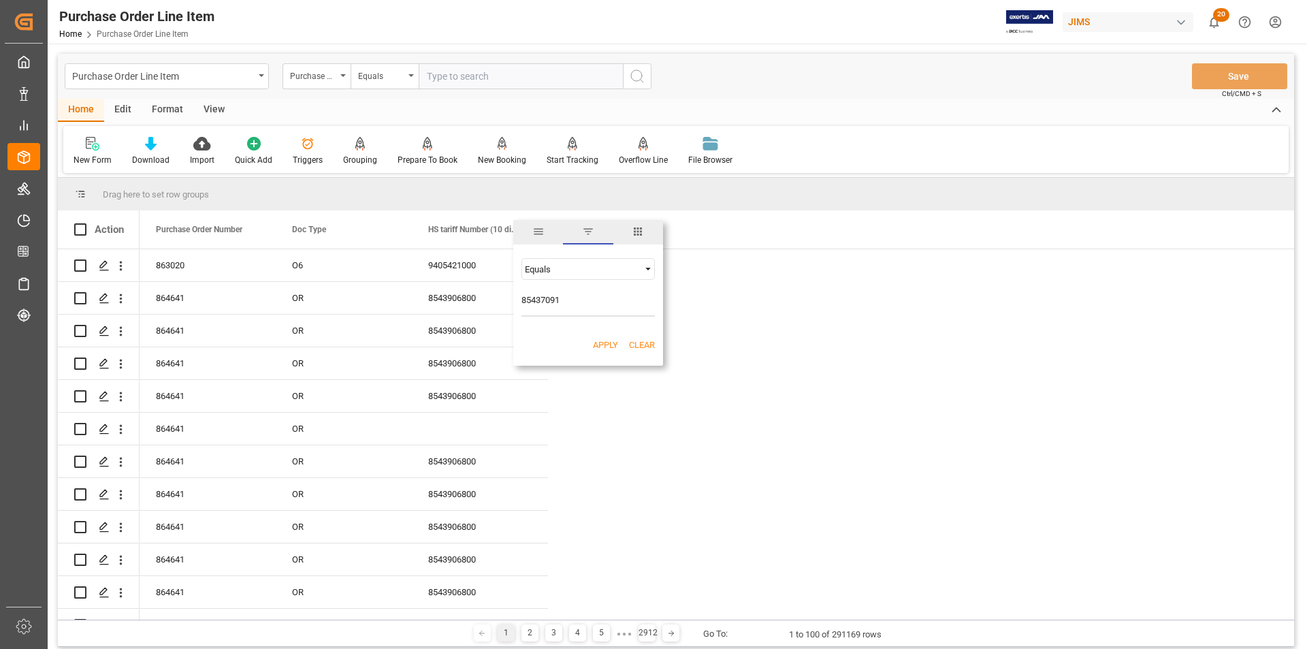
type input "85437091"
click at [618, 345] on div "Apply Clear" at bounding box center [588, 345] width 150 height 35
click at [614, 345] on button "Apply" at bounding box center [605, 345] width 25 height 14
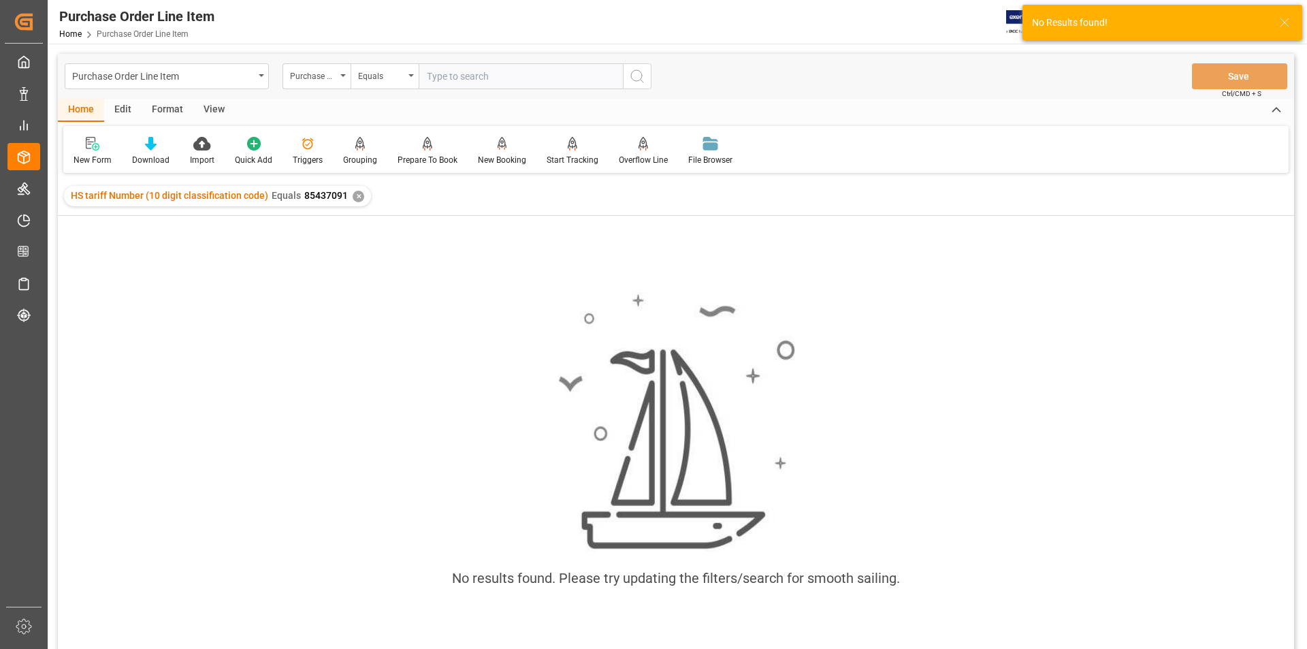
click at [360, 194] on div "✕" at bounding box center [359, 197] width 12 height 12
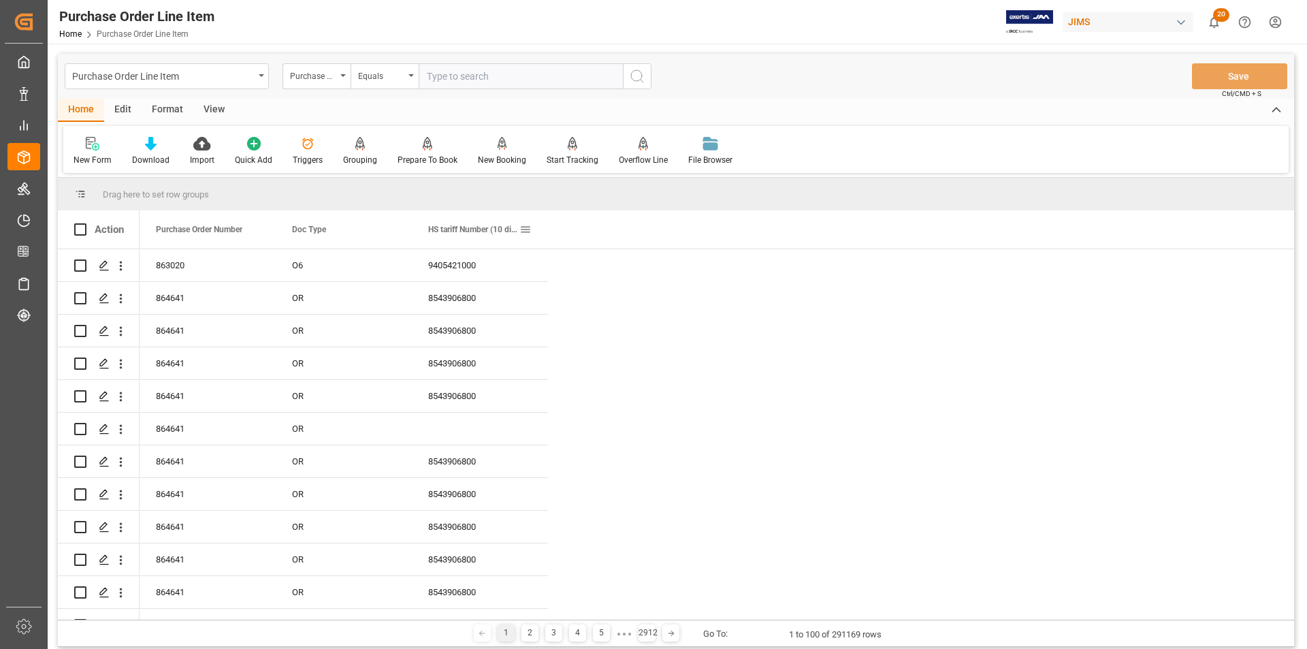
click at [530, 227] on span at bounding box center [526, 229] width 12 height 12
type input "85437091"
click at [644, 266] on span "Filtering operator" at bounding box center [648, 269] width 12 height 12
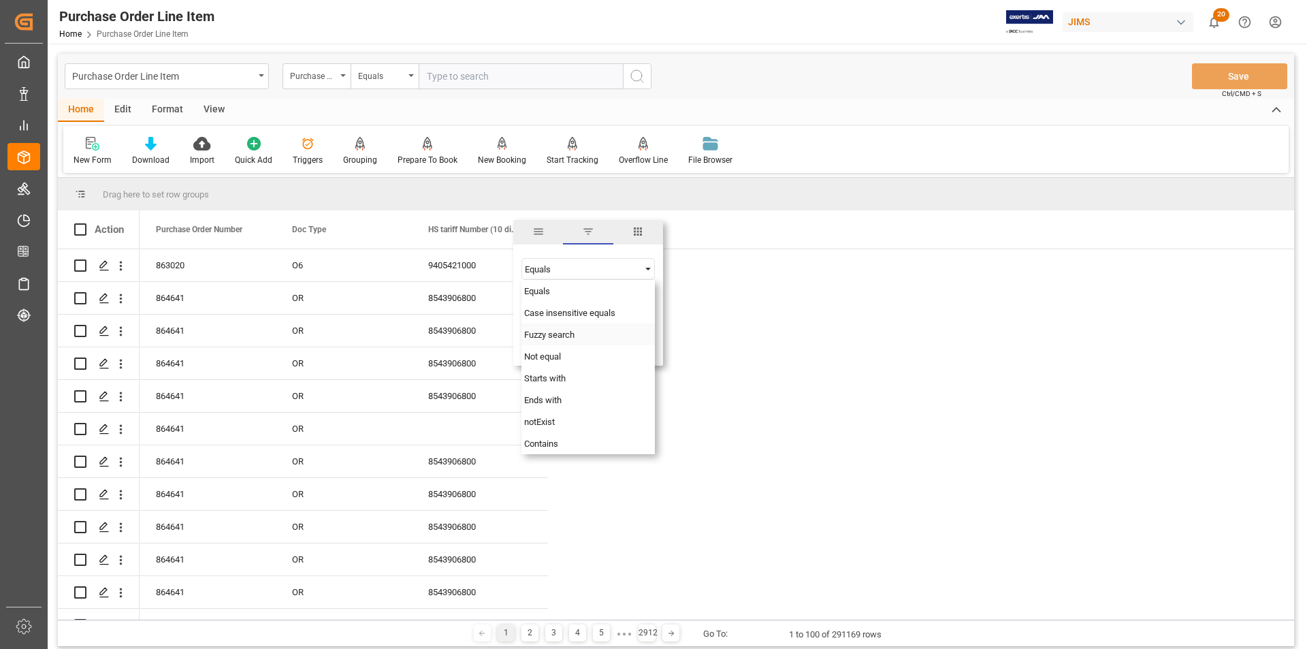
click at [620, 339] on div "Fuzzy search" at bounding box center [588, 334] width 133 height 22
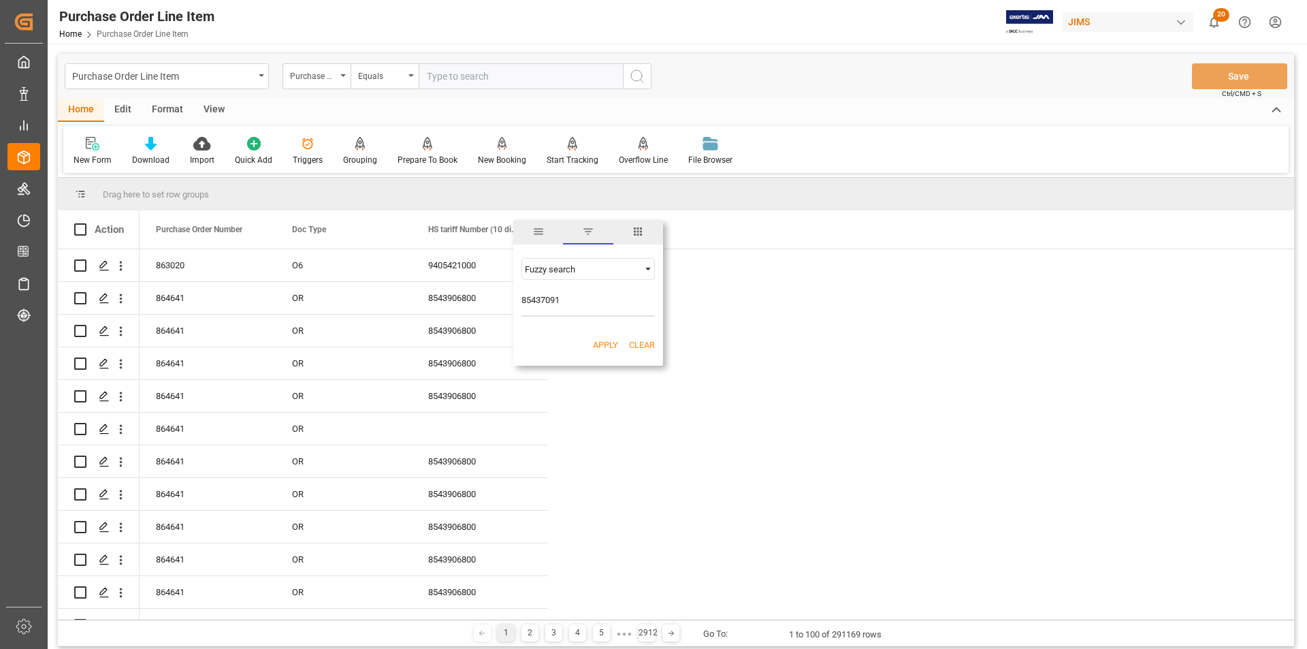
click at [605, 346] on button "Apply" at bounding box center [605, 345] width 25 height 14
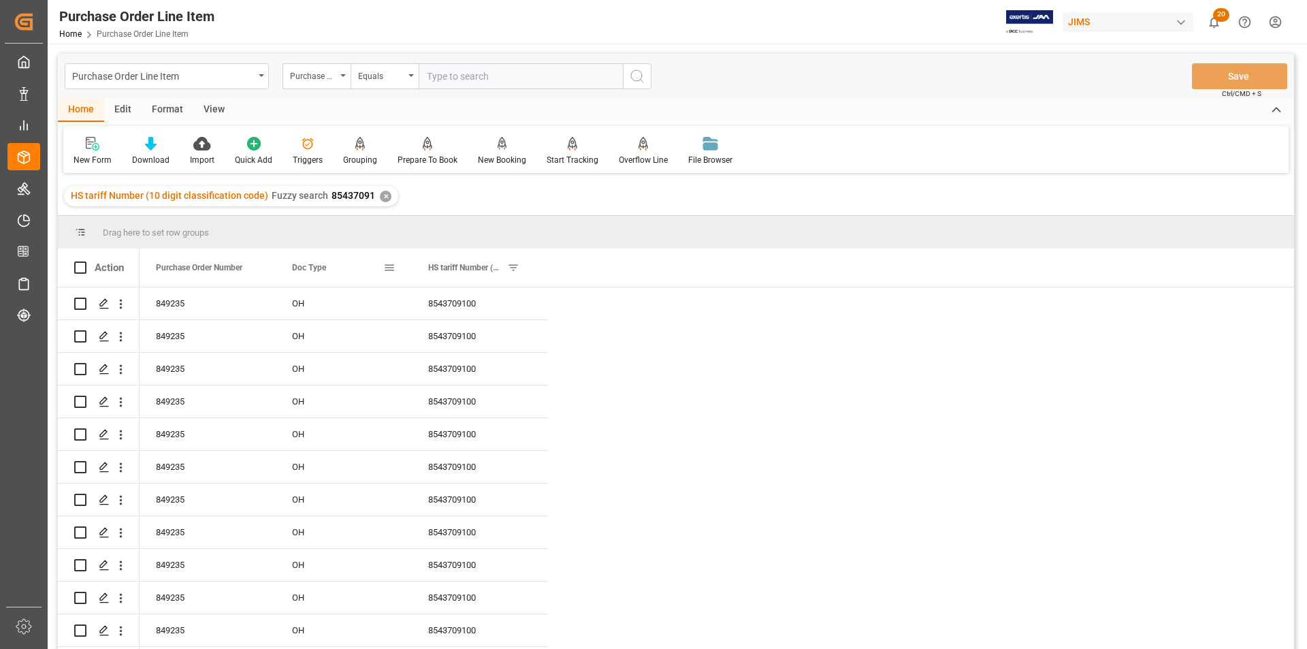
click at [393, 264] on span at bounding box center [389, 267] width 12 height 12
click at [504, 274] on span "columns" at bounding box center [502, 270] width 12 height 12
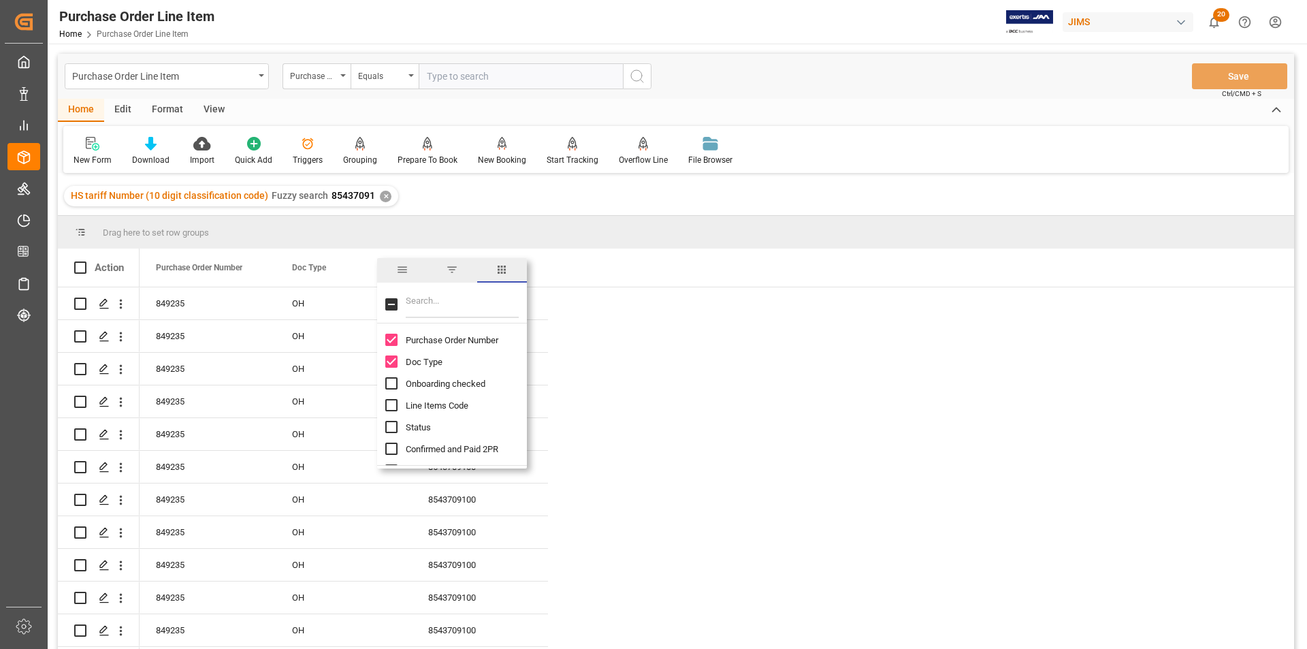
click at [441, 302] on input "Filter Columns Input" at bounding box center [462, 304] width 113 height 27
type input "mod"
click at [391, 340] on input "Model Number column toggle visibility (hidden)" at bounding box center [391, 340] width 12 height 12
checkbox input "true"
checkbox input "false"
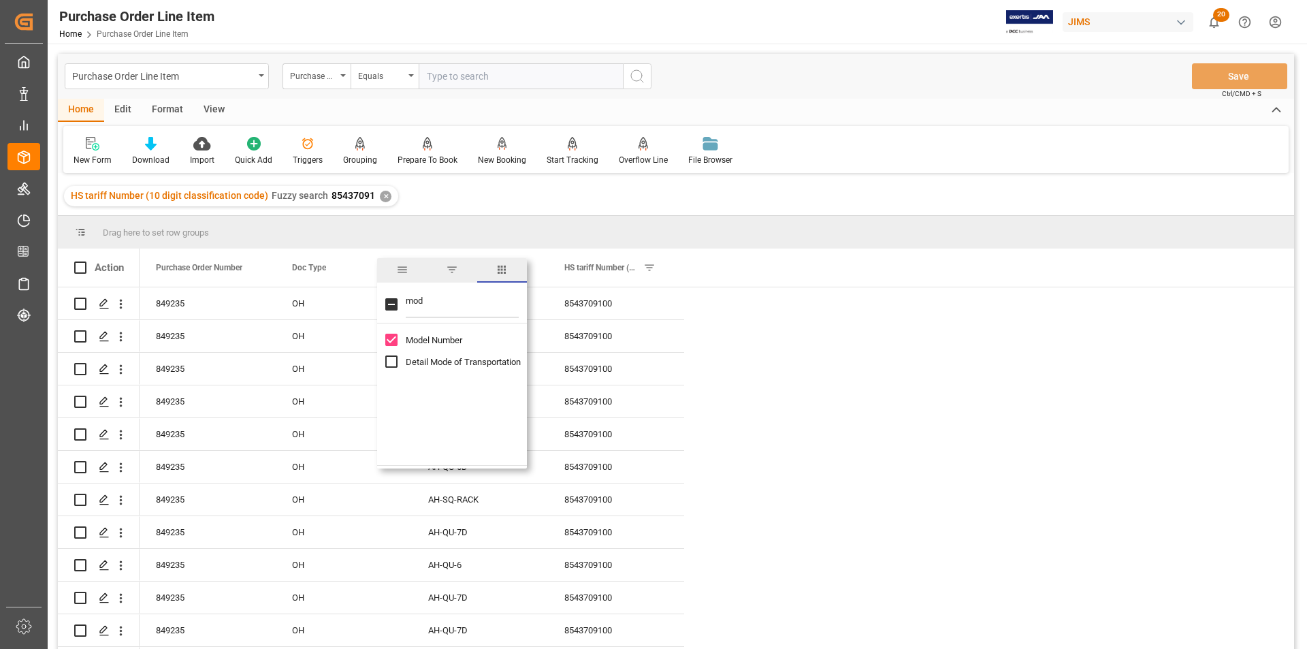
drag, startPoint x: 438, startPoint y: 306, endPoint x: 402, endPoint y: 298, distance: 37.0
click at [402, 298] on div "mod" at bounding box center [452, 304] width 150 height 38
type input "ref"
click at [390, 402] on input "Reference 2 Vendor column toggle visibility (hidden)" at bounding box center [391, 405] width 12 height 12
checkbox input "true"
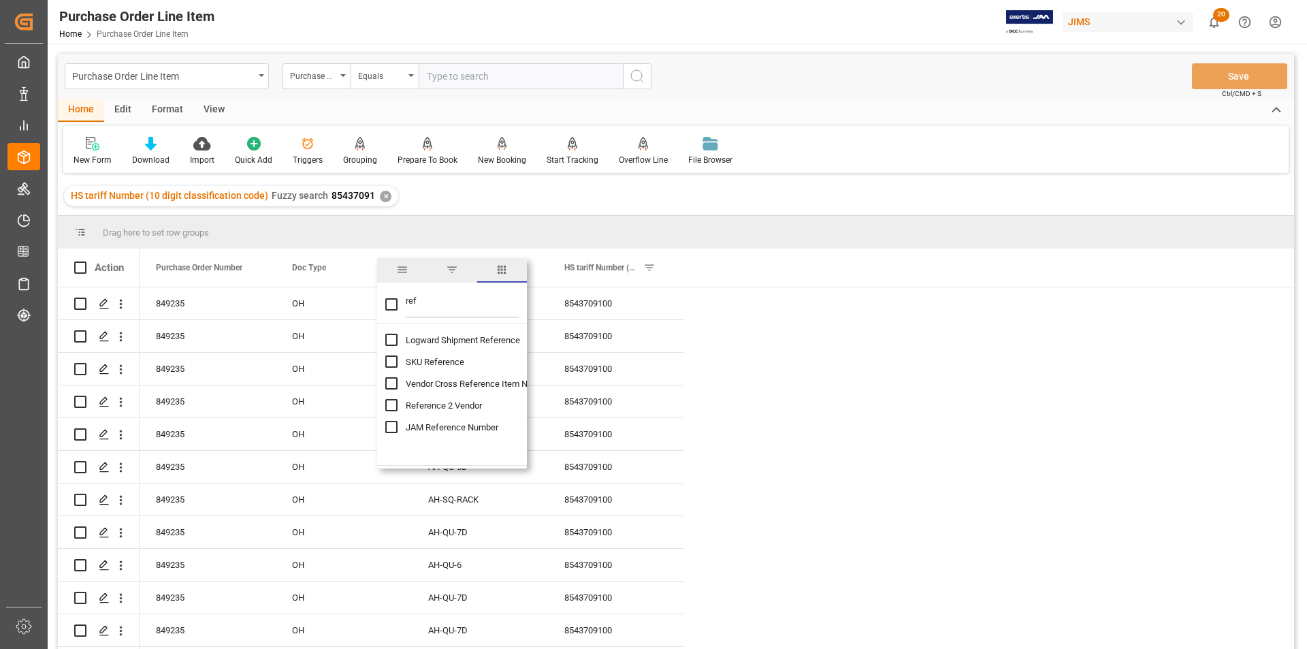
checkbox input "false"
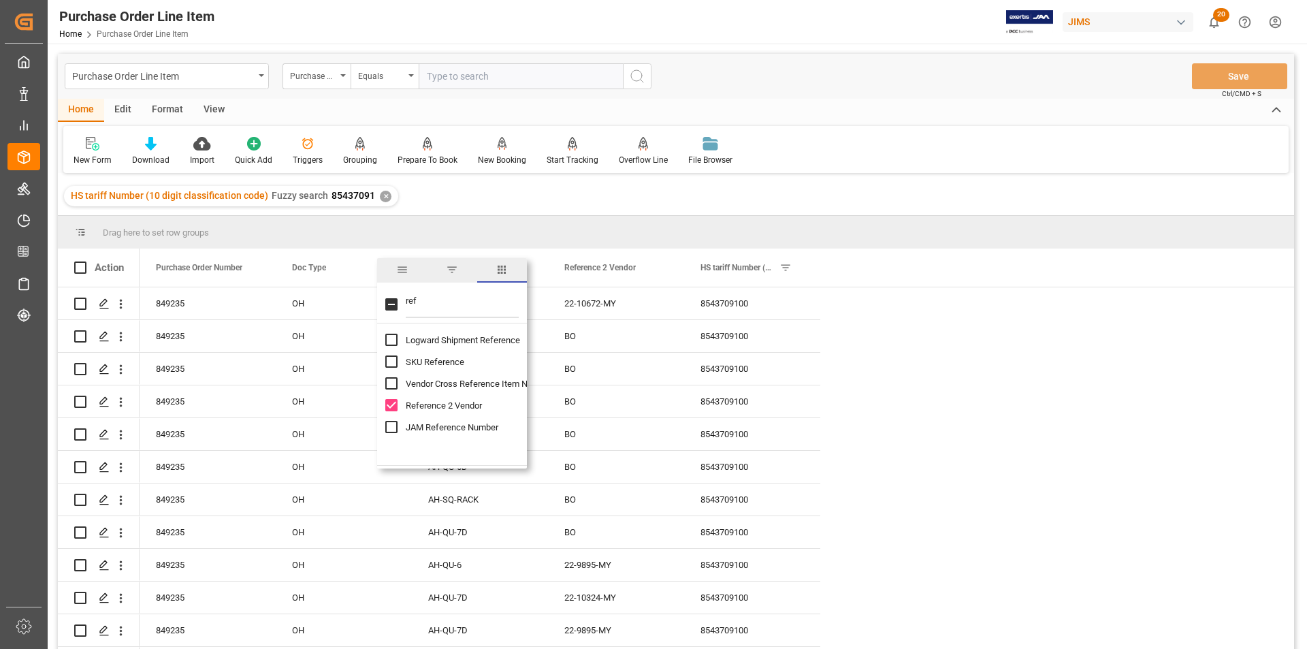
drag, startPoint x: 424, startPoint y: 305, endPoint x: 389, endPoint y: 301, distance: 35.0
click at [389, 301] on div "ref" at bounding box center [452, 304] width 150 height 38
type input "cou"
click at [390, 337] on input "Country Of Origin column toggle visibility (hidden)" at bounding box center [391, 340] width 12 height 12
checkbox input "true"
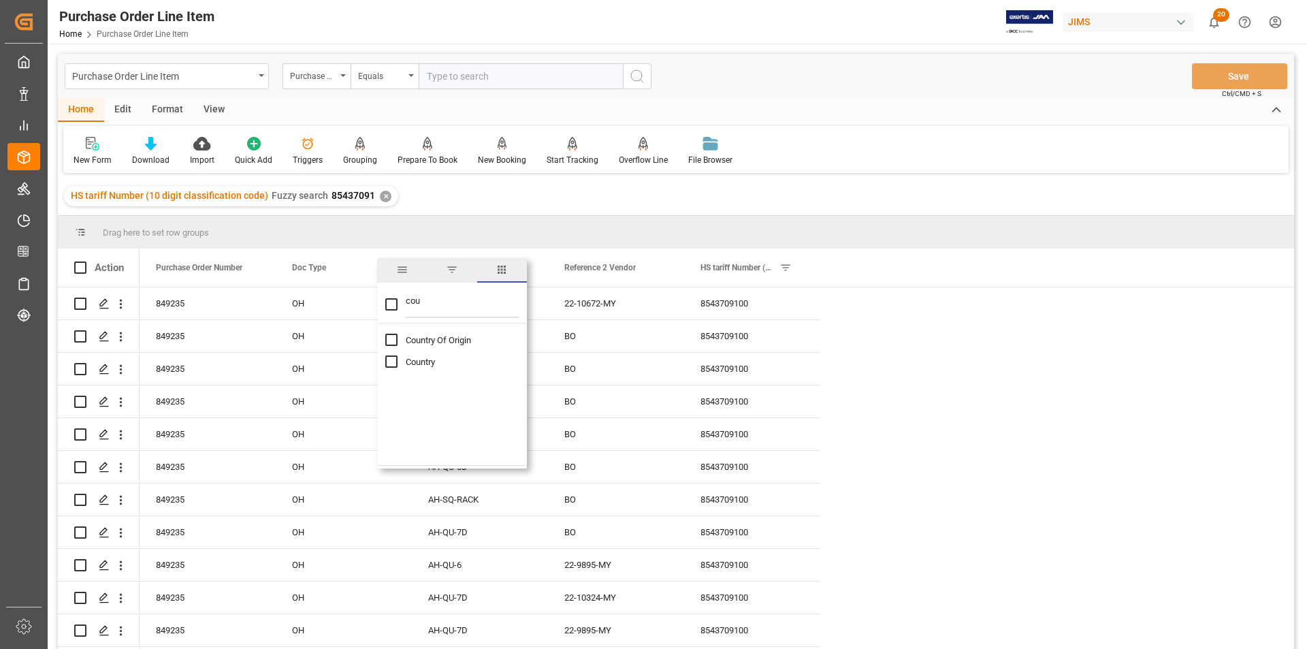
checkbox input "false"
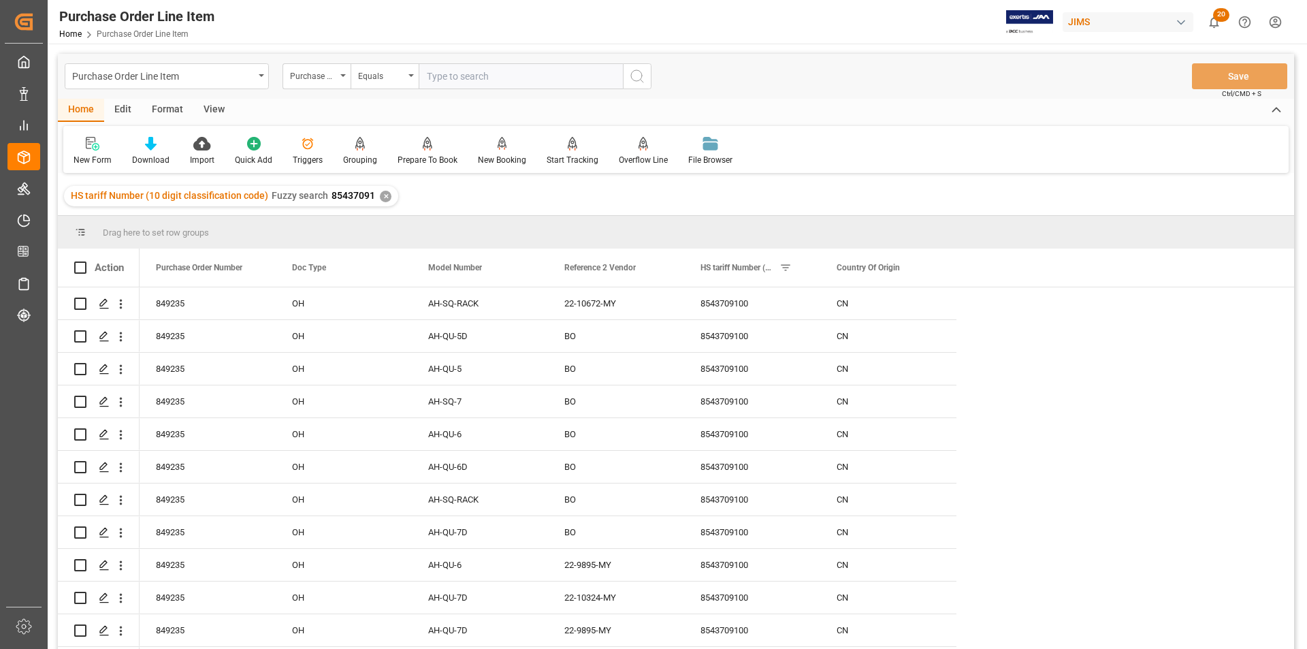
click at [871, 270] on span at bounding box center [934, 267] width 12 height 12
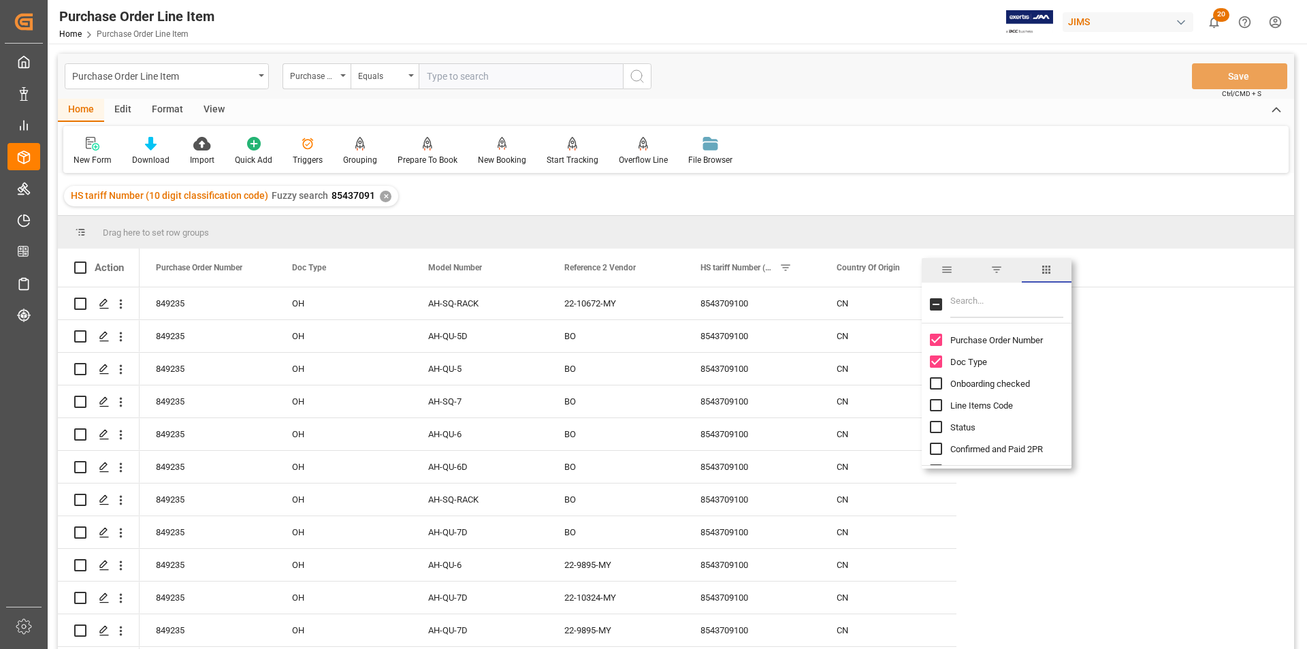
click at [871, 268] on span "filter" at bounding box center [997, 270] width 12 height 12
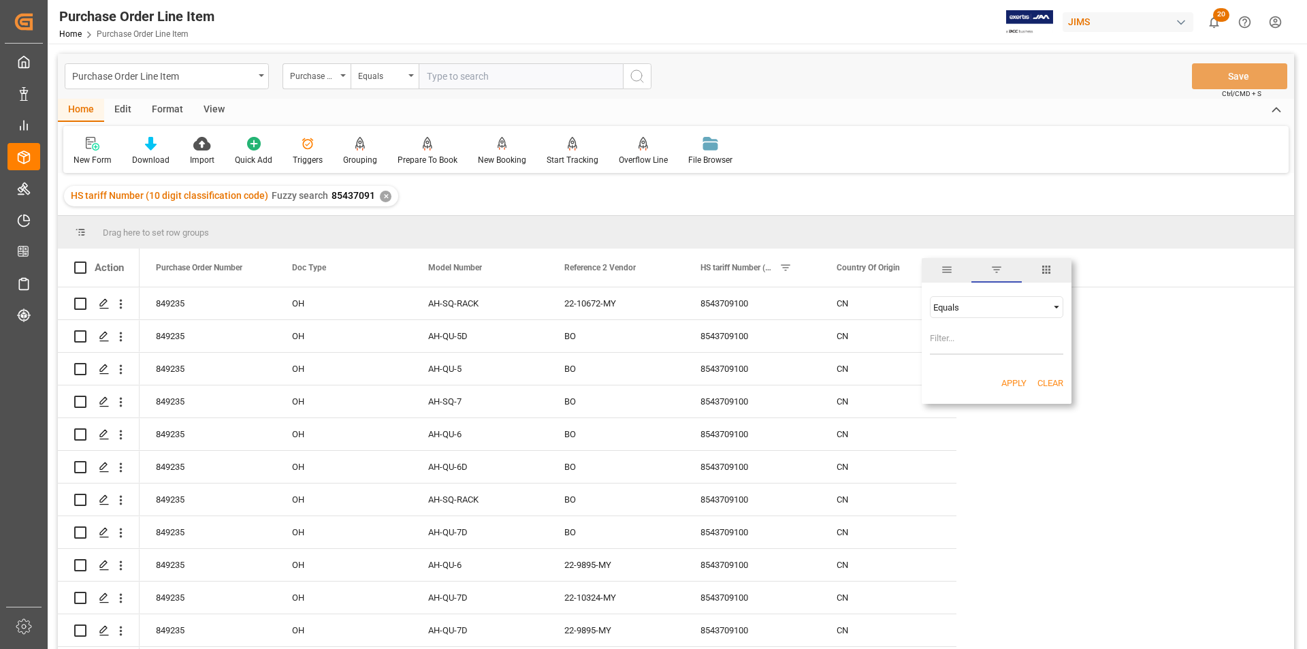
click at [871, 308] on div "Equals" at bounding box center [991, 307] width 114 height 10
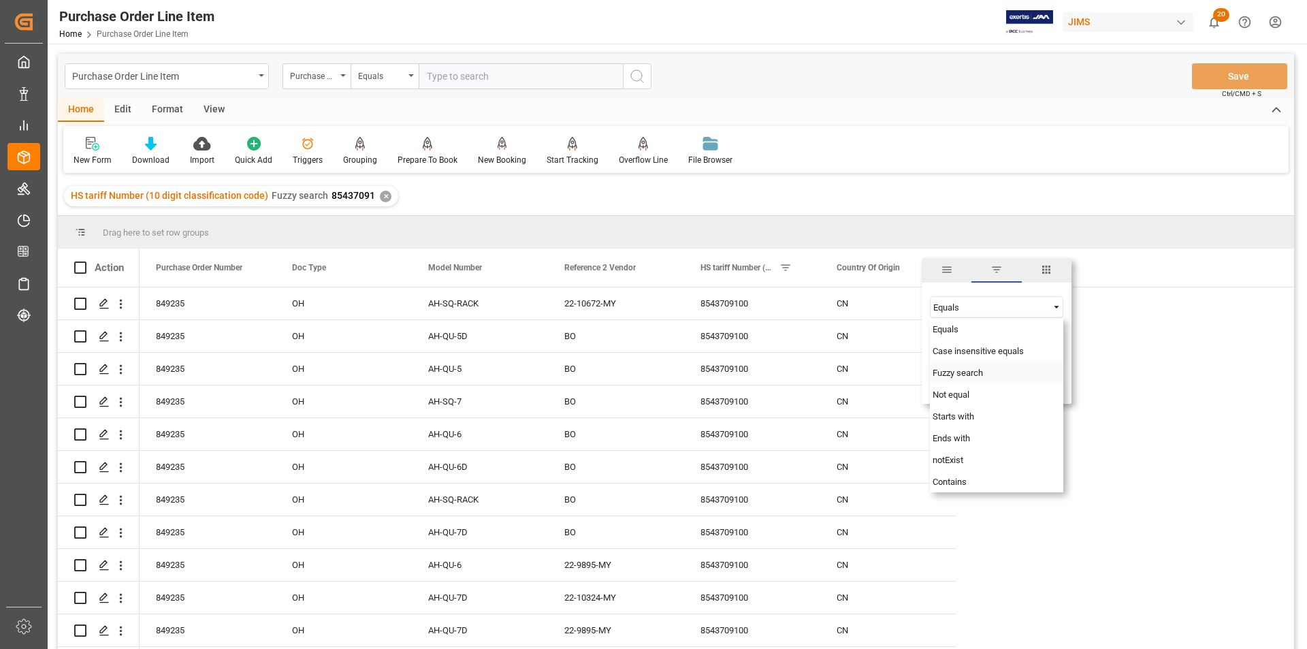
click at [871, 375] on div "Fuzzy search" at bounding box center [996, 373] width 133 height 22
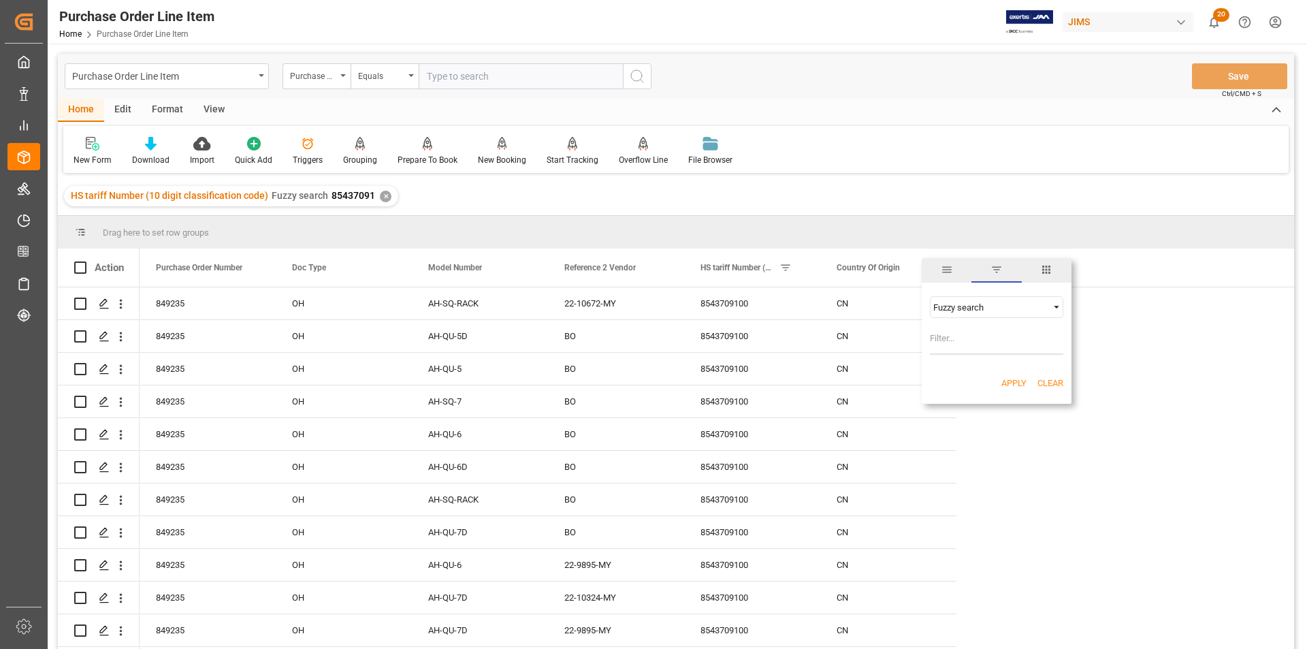
click at [871, 338] on input "Filter Value" at bounding box center [996, 341] width 133 height 27
type input "MY"
click at [871, 381] on button "Apply" at bounding box center [1014, 384] width 25 height 14
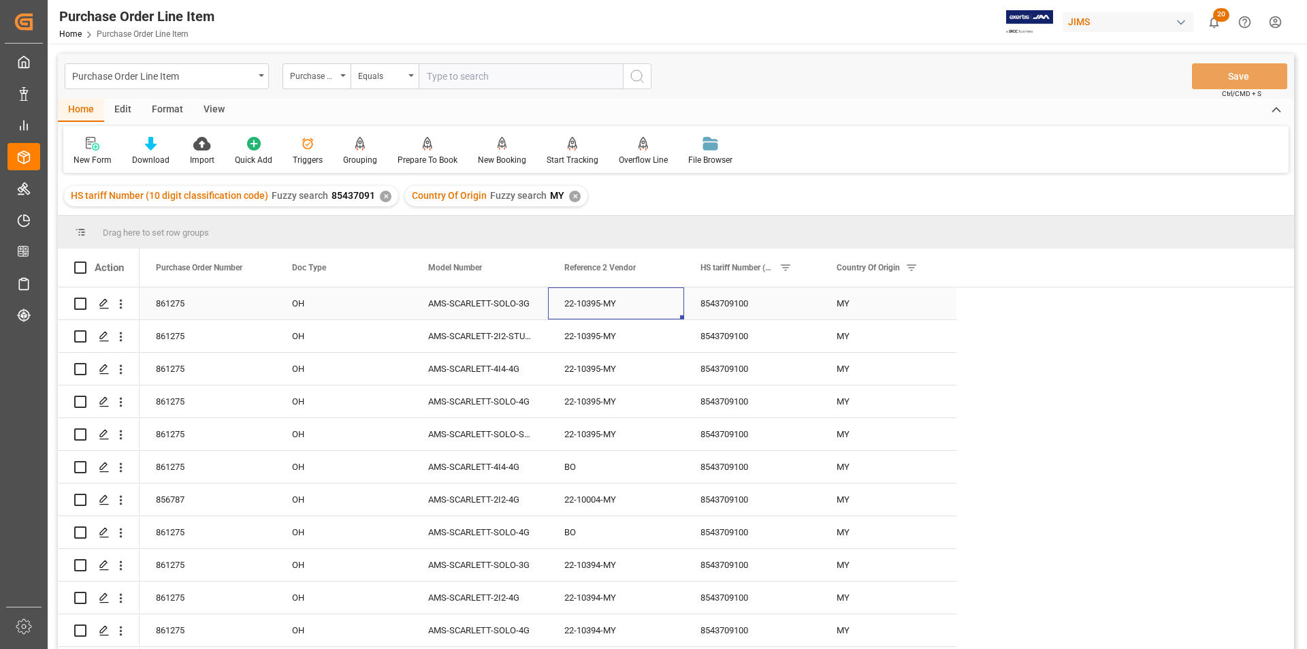
click at [624, 300] on div "22-10395-MY" at bounding box center [616, 303] width 136 height 32
click at [644, 403] on div "22-10004-MY" at bounding box center [616, 499] width 136 height 32
click at [607, 403] on div "22-10394-MY" at bounding box center [616, 565] width 136 height 32
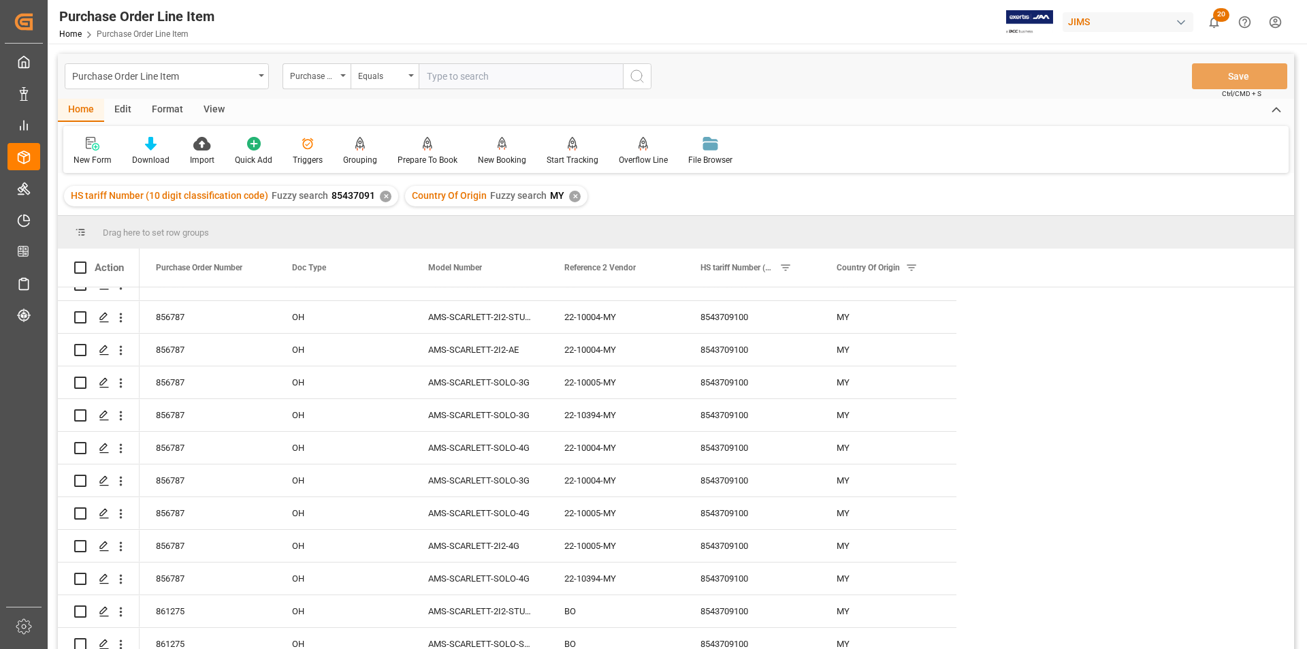
scroll to position [409, 0]
click at [634, 403] on div "22-10005-MY" at bounding box center [616, 483] width 136 height 32
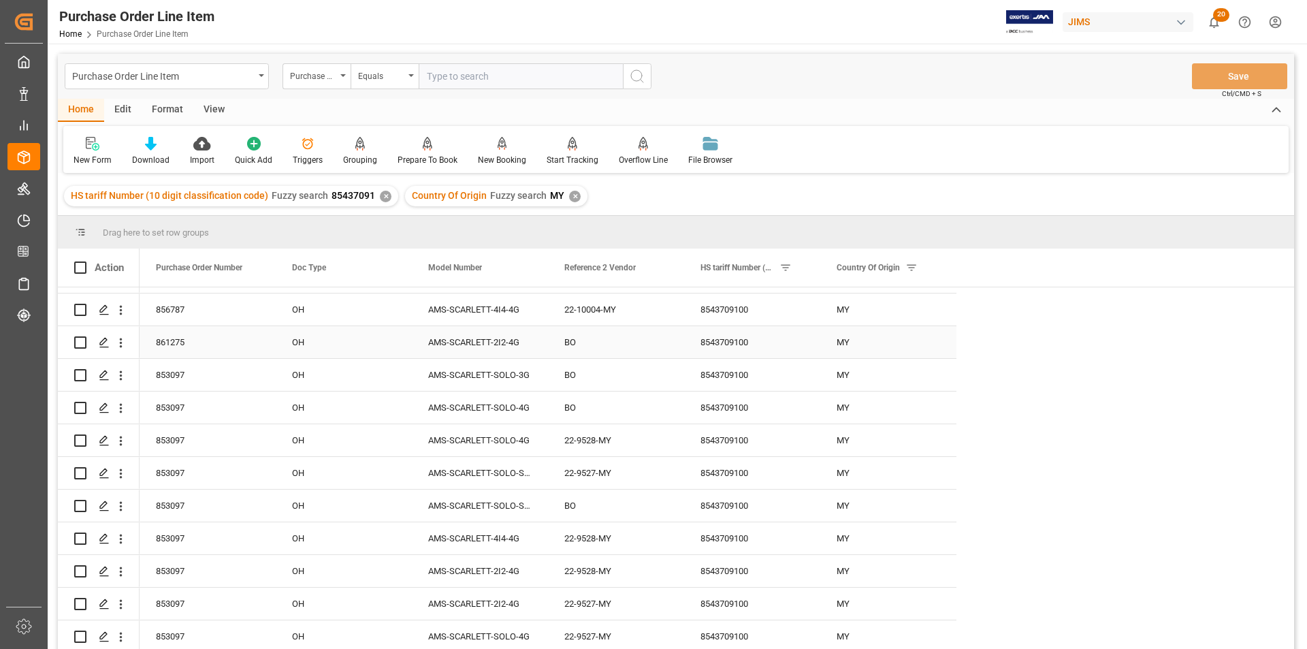
scroll to position [953, 0]
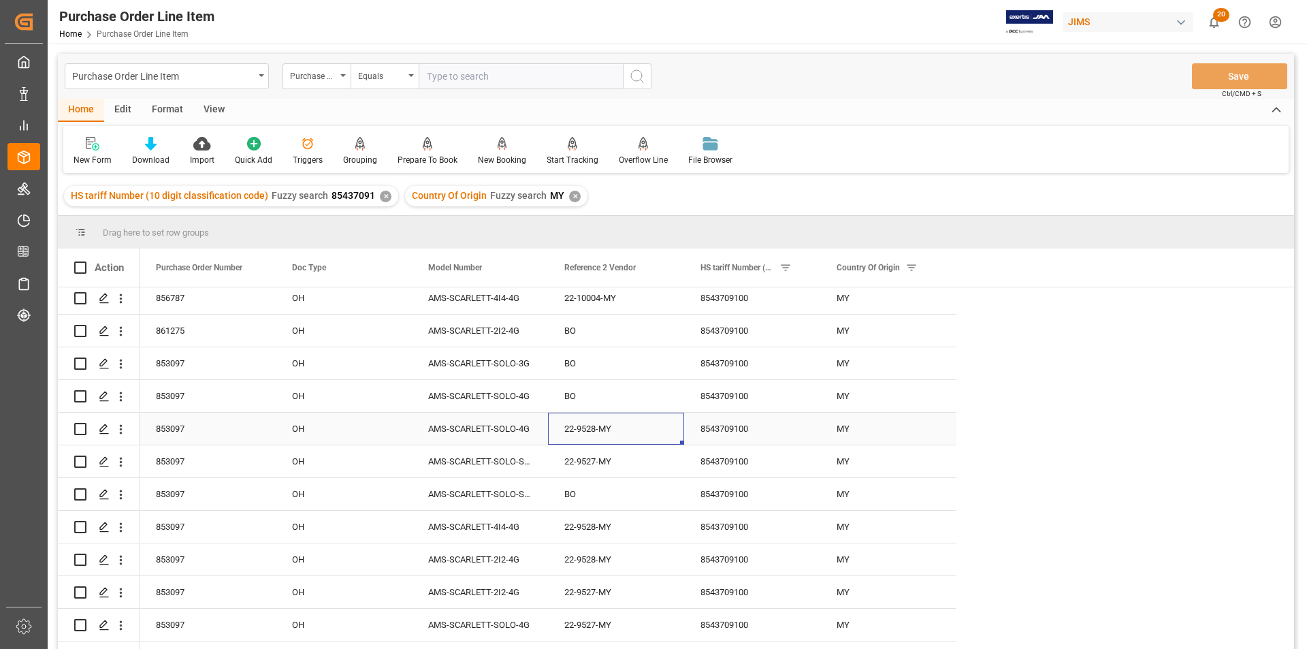
click at [616, 403] on div "22-9528-MY" at bounding box center [616, 429] width 136 height 32
click at [871, 263] on span at bounding box center [934, 267] width 12 height 12
click at [871, 273] on span "columns" at bounding box center [1046, 270] width 12 height 12
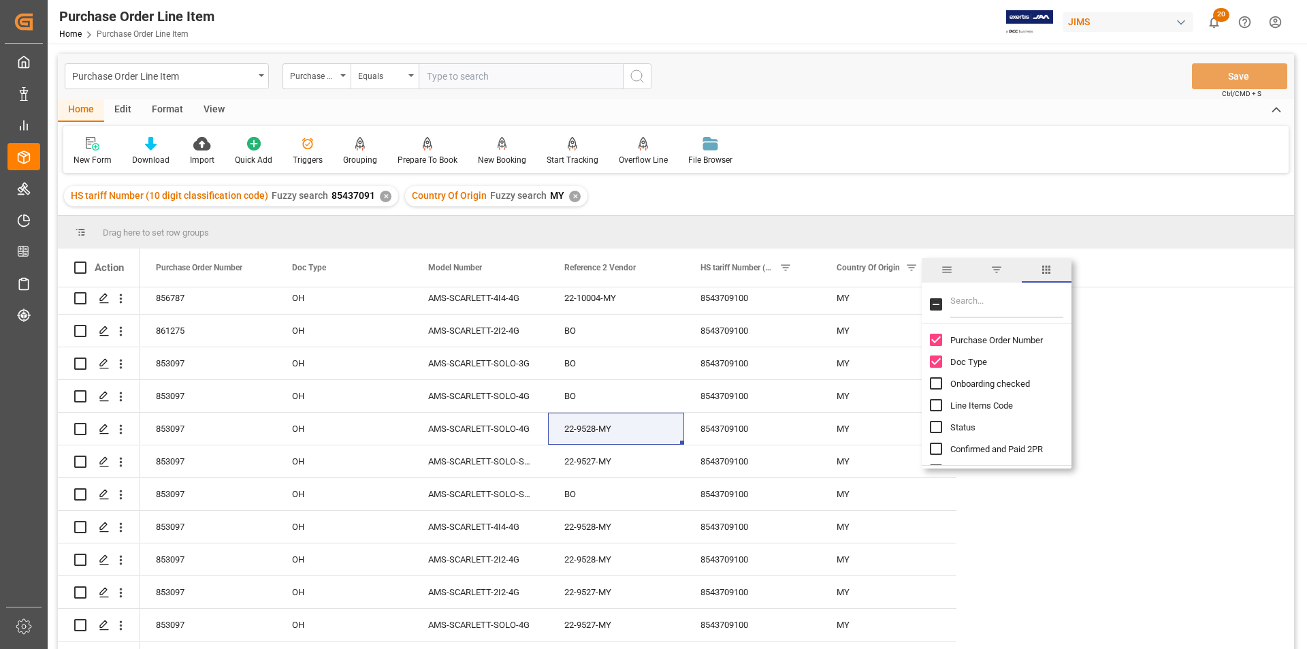
click at [871, 300] on input "Filter Columns Input" at bounding box center [1007, 304] width 113 height 27
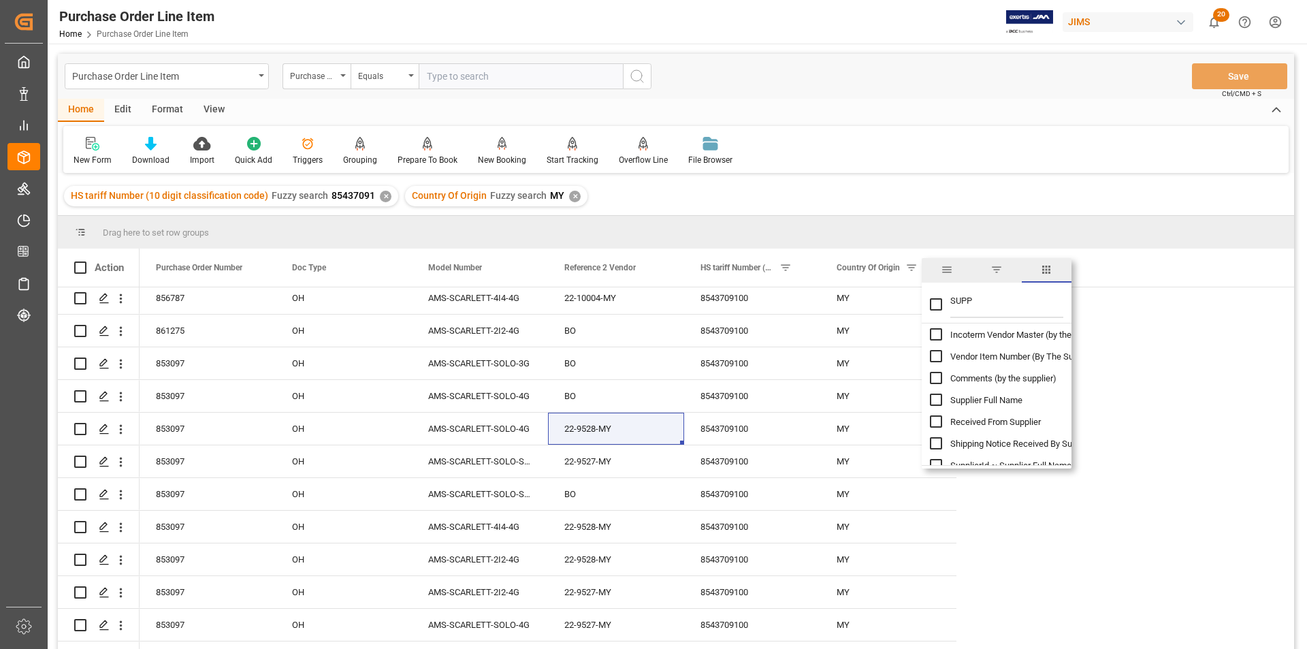
type input "SUPP"
click at [871, 397] on span "Supplier Full Name" at bounding box center [987, 400] width 72 height 10
checkbox input "false"
checkbox input "true"
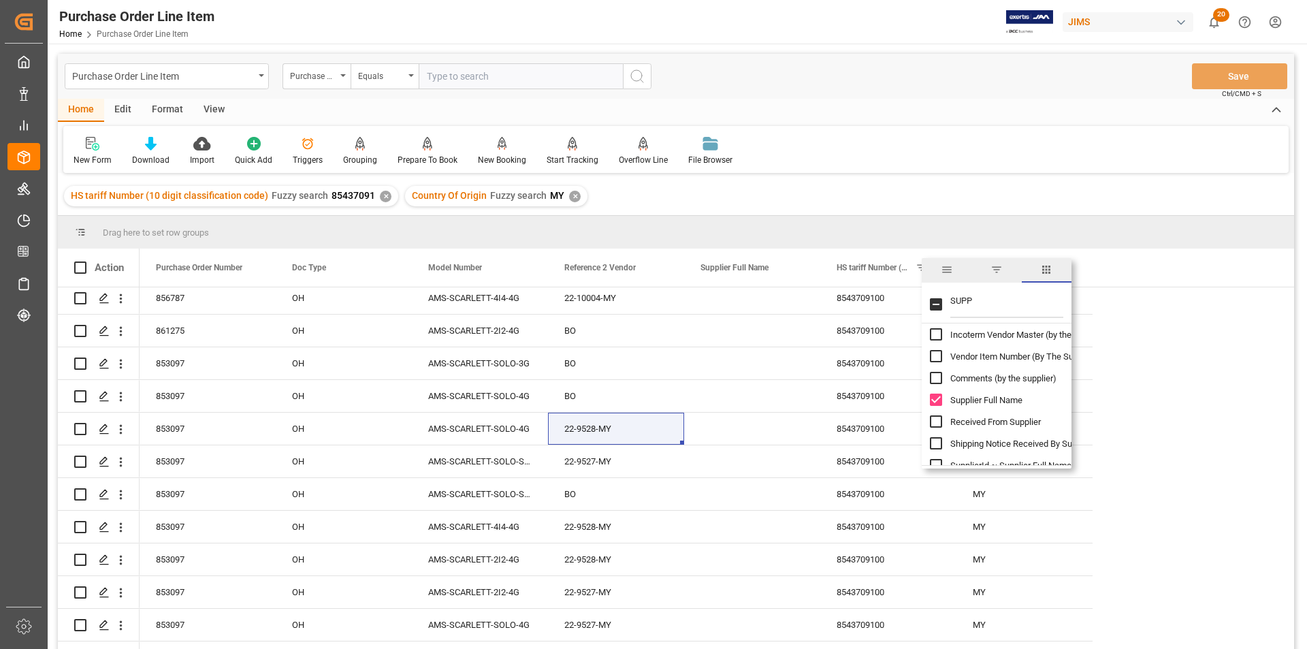
scroll to position [153, 0]
click at [871, 403] on input "SupplierId ~ Supplier Full Name ~ ShipFrom ~ Branch plant(PO) ~ Promised Date c…" at bounding box center [936, 449] width 12 height 12
checkbox input "true"
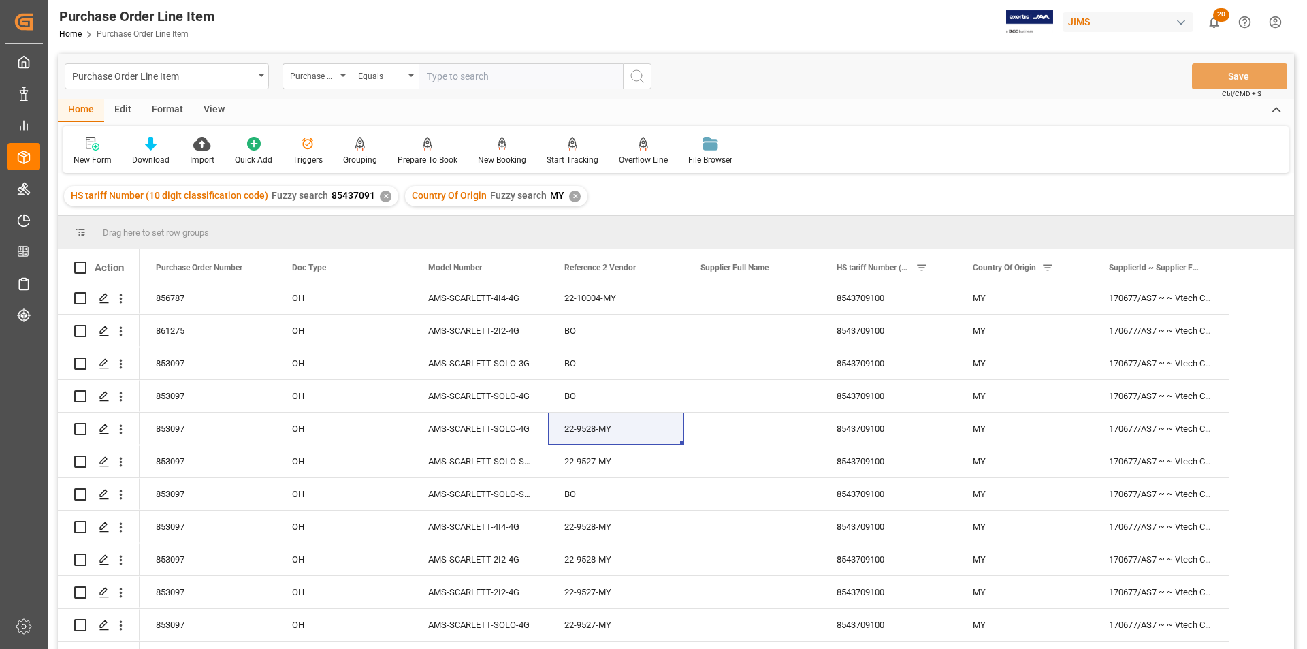
click at [871, 183] on div "HS tariff Number (10 digit classification code) Fuzzy search 85437091 ✕ Country…" at bounding box center [676, 196] width 1237 height 38
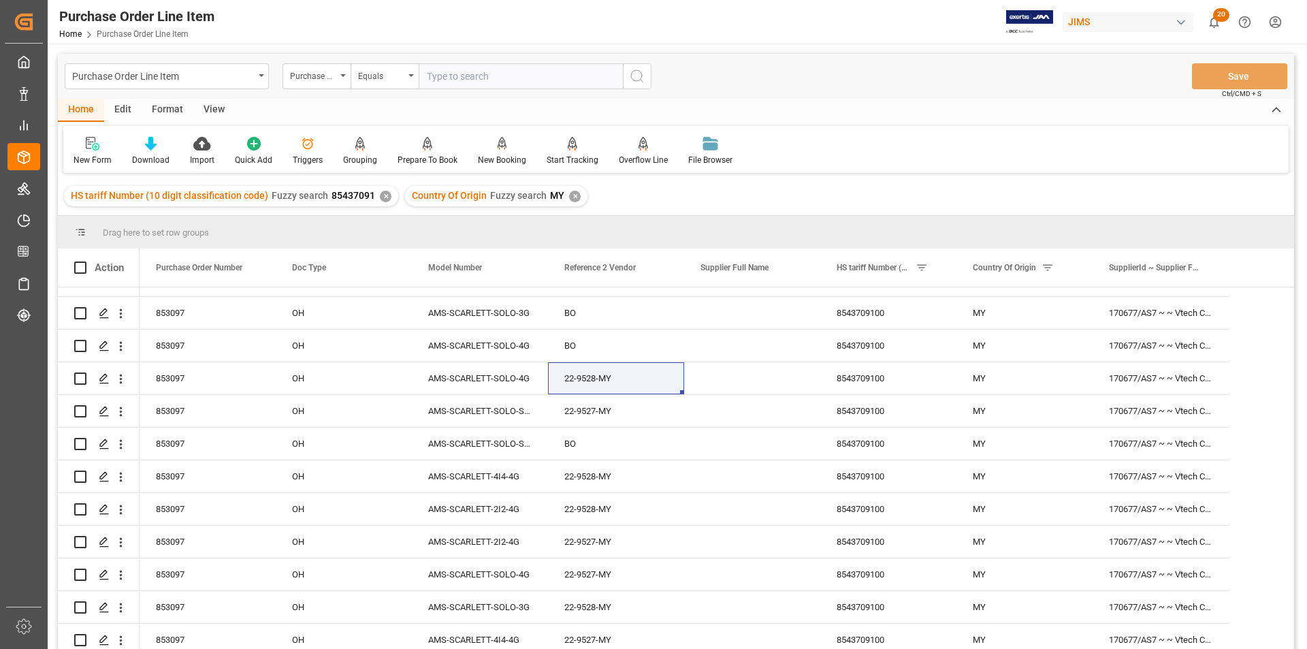
scroll to position [1021, 0]
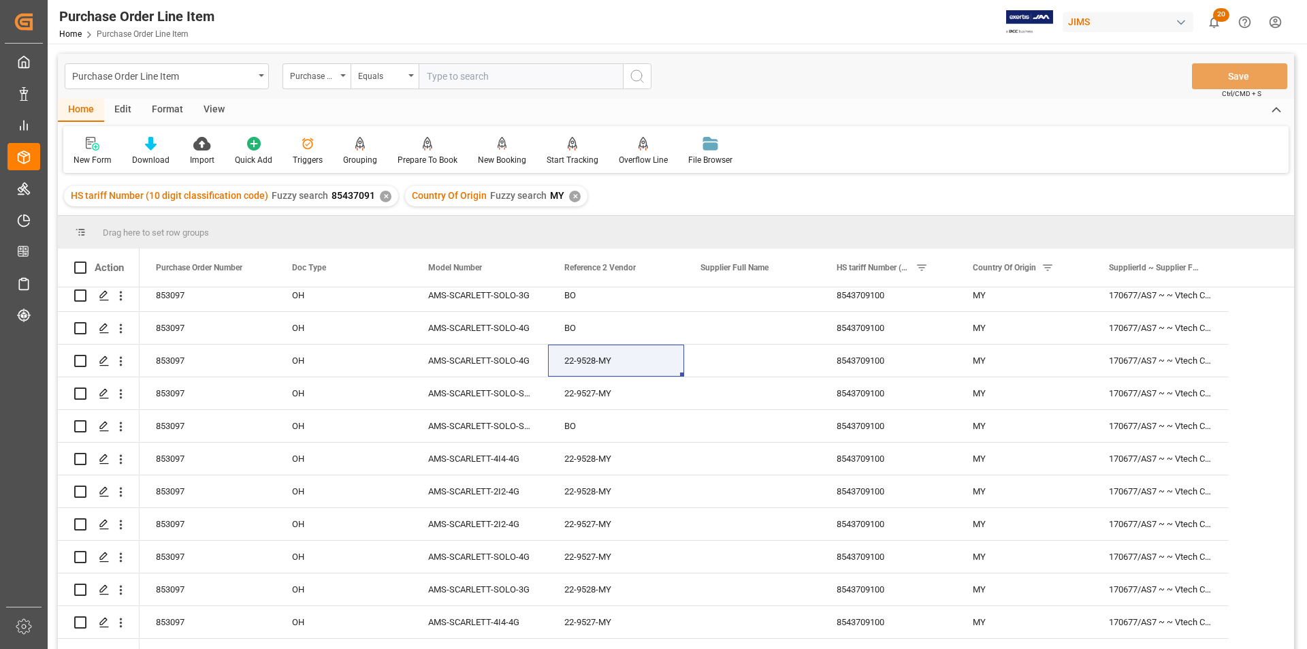
click at [871, 27] on html "Created by potrace 1.15, written by [PERSON_NAME] [DATE]-[DATE] Created by potr…" at bounding box center [653, 324] width 1307 height 649
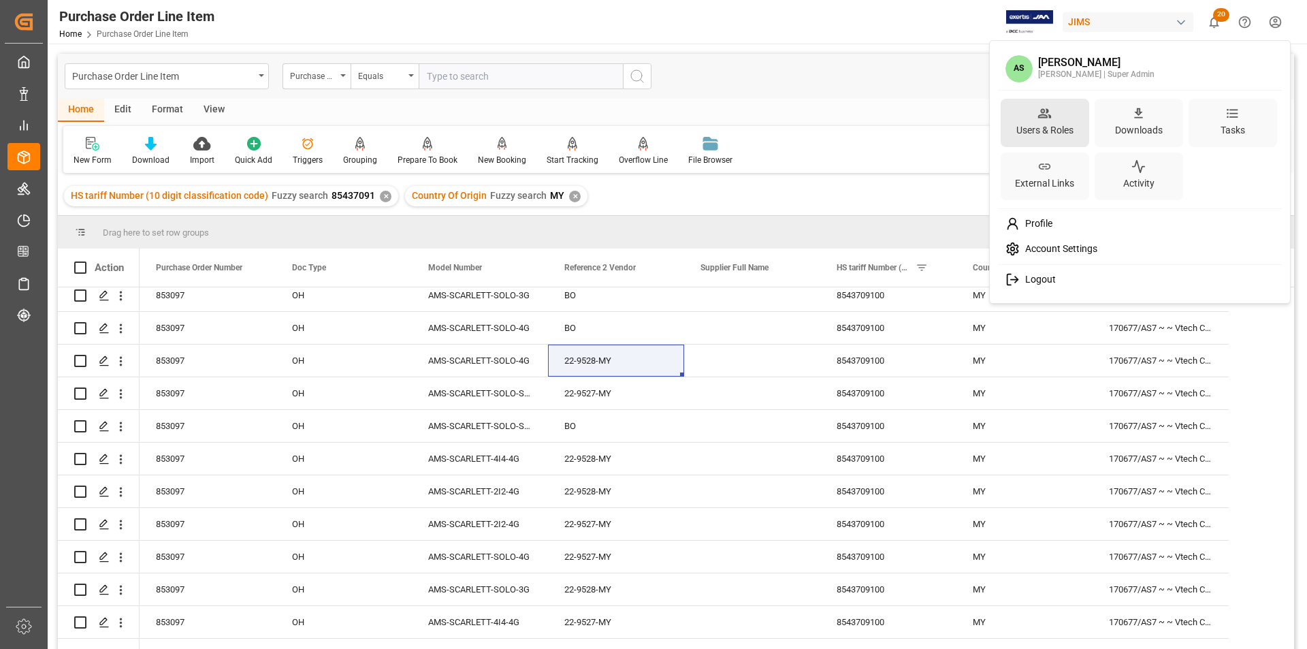
click at [871, 137] on div "Users & Roles" at bounding box center [1045, 131] width 63 height 20
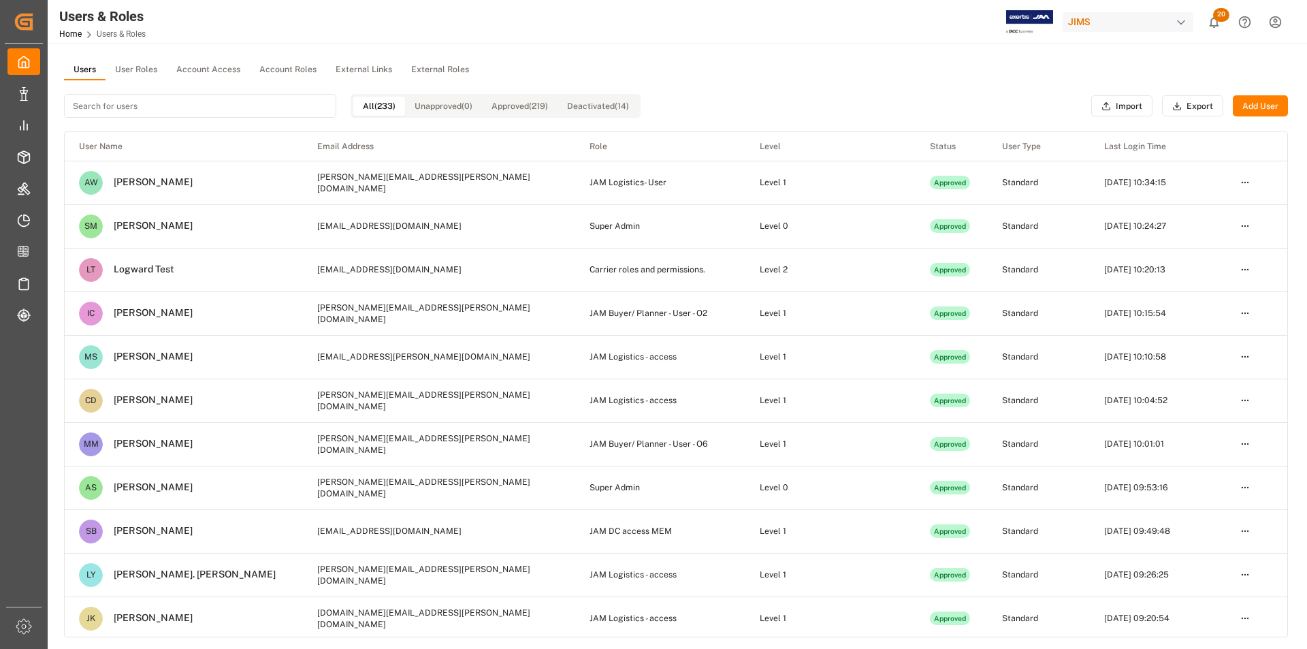
click at [172, 104] on input at bounding box center [200, 106] width 272 height 24
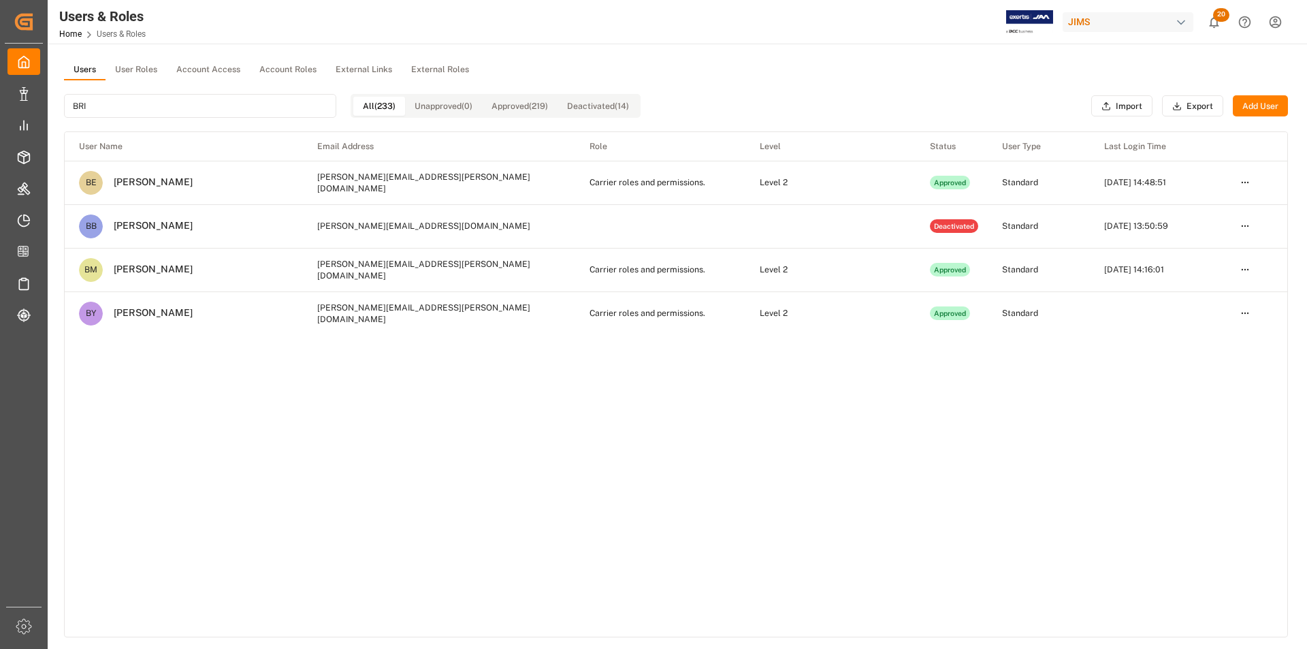
type input "BRI"
click at [675, 319] on td "Carrier roles and permissions." at bounding box center [660, 313] width 170 height 44
click at [710, 308] on td "Carrier roles and permissions." at bounding box center [660, 313] width 170 height 44
click at [871, 313] on html "Created by potrace 1.15, written by [PERSON_NAME] [DATE]-[DATE] Created by potr…" at bounding box center [653, 324] width 1307 height 649
click at [871, 338] on div "Edit" at bounding box center [1217, 338] width 70 height 19
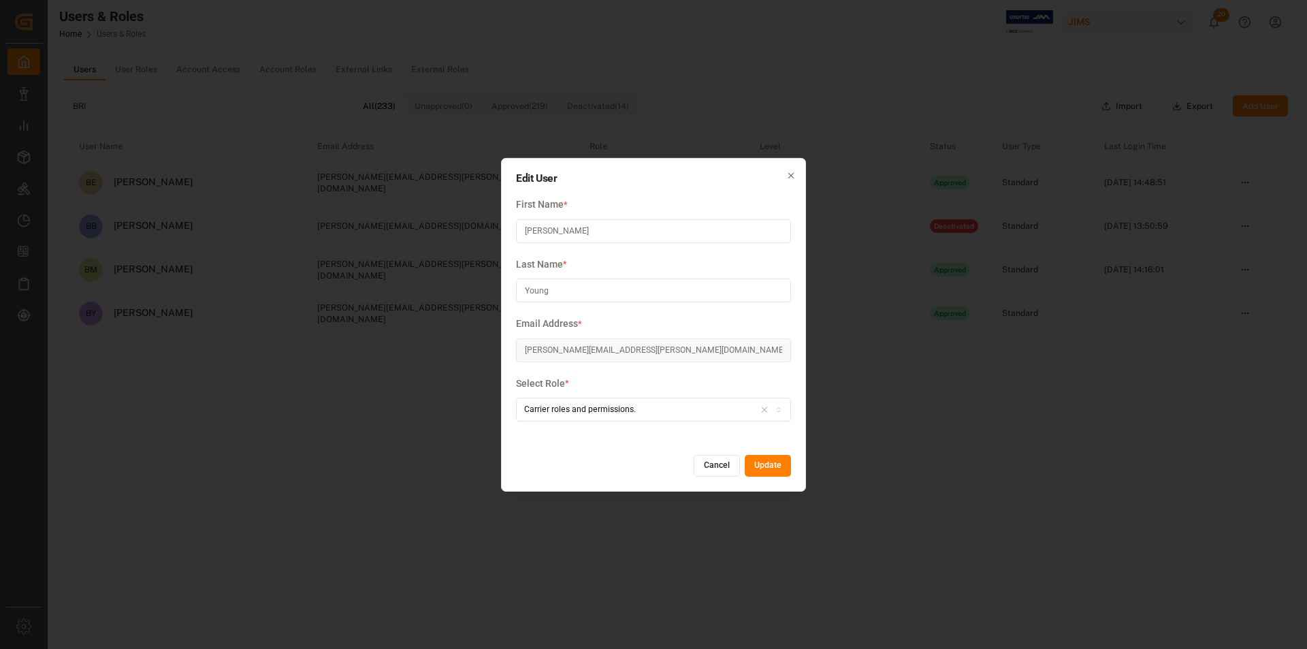
click at [521, 403] on div "Carrier roles and permissions." at bounding box center [654, 410] width 269 height 12
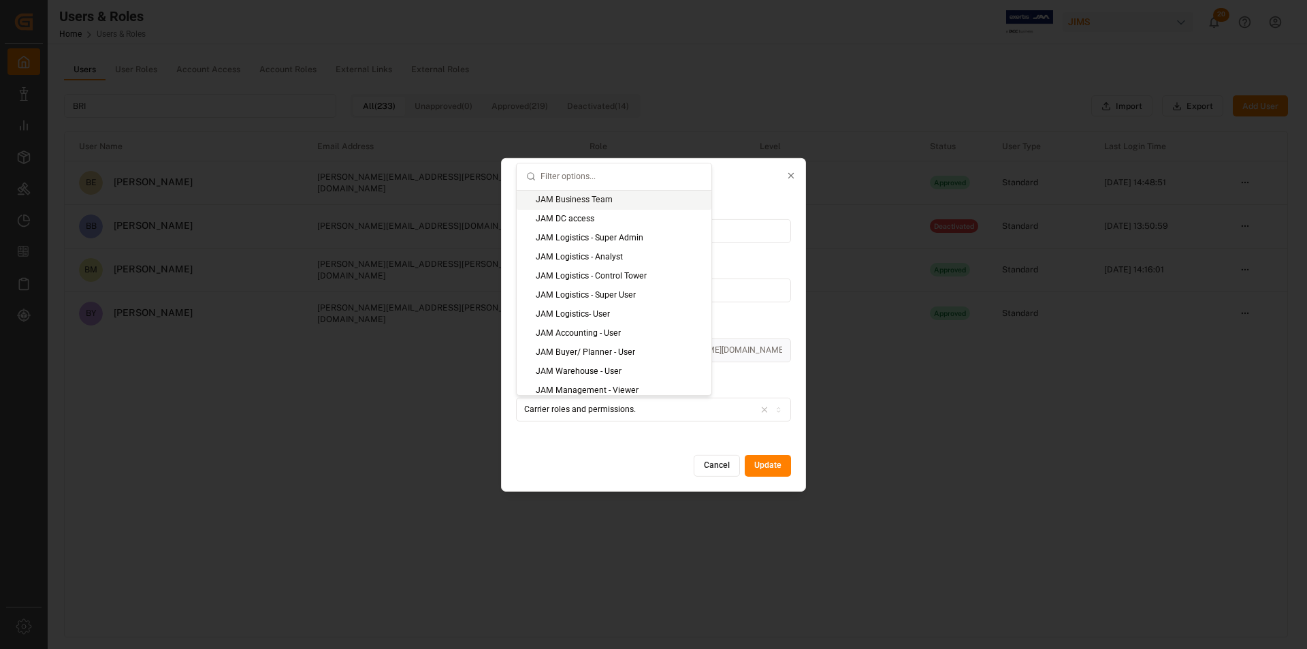
click at [521, 403] on div "Carrier roles and permissions." at bounding box center [654, 410] width 269 height 12
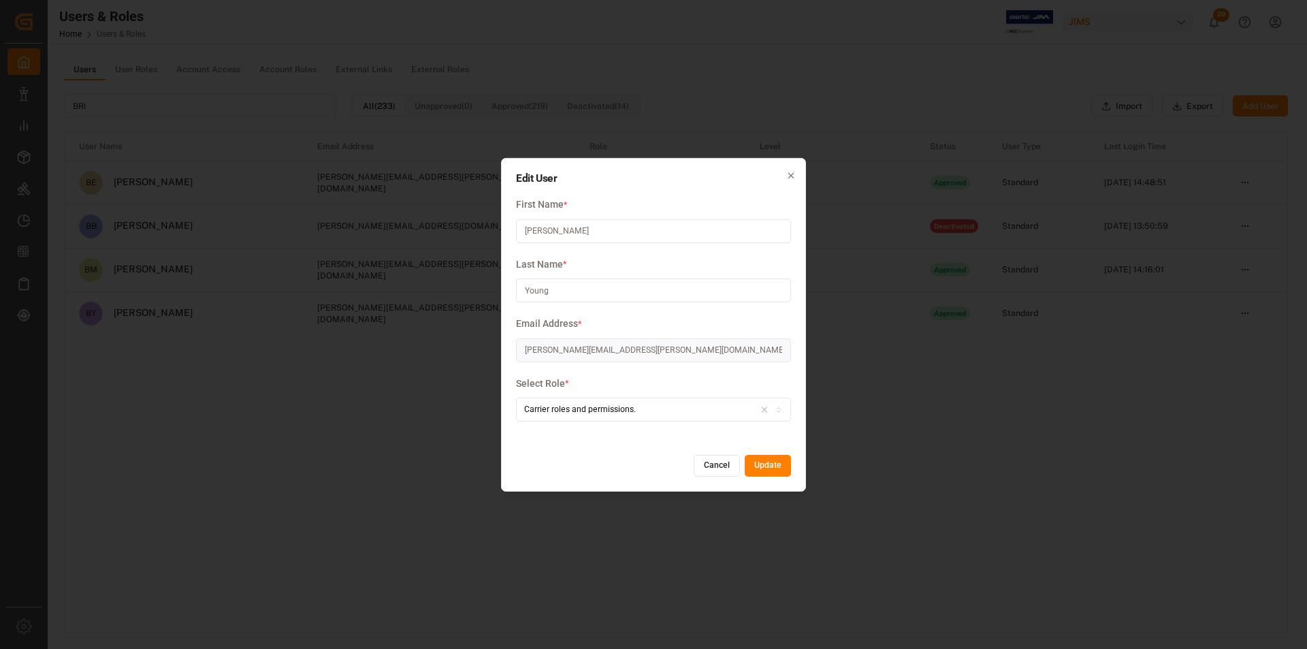
click at [793, 173] on icon "button" at bounding box center [791, 175] width 5 height 5
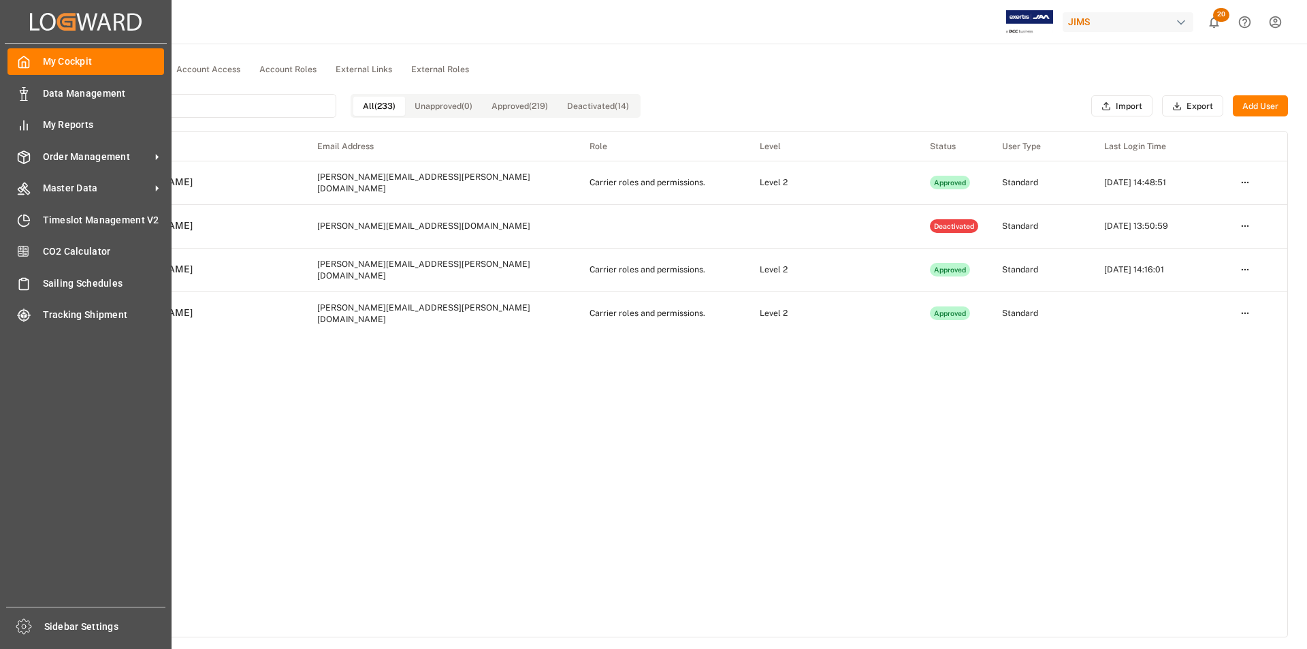
drag, startPoint x: 123, startPoint y: 103, endPoint x: 39, endPoint y: 78, distance: 86.6
click at [39, 78] on div "Created by potrace 1.15, written by [PERSON_NAME] [DATE]-[DATE] Created by potr…" at bounding box center [653, 324] width 1307 height 649
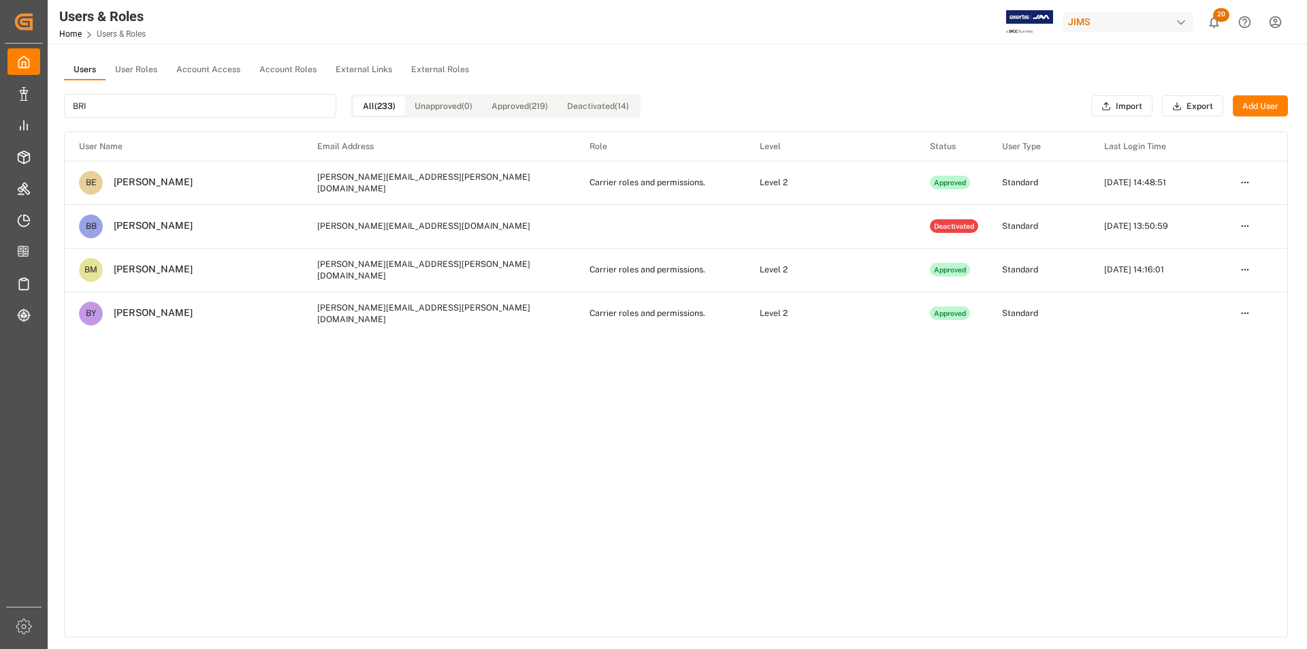
click at [144, 69] on button "User Roles" at bounding box center [136, 70] width 61 height 20
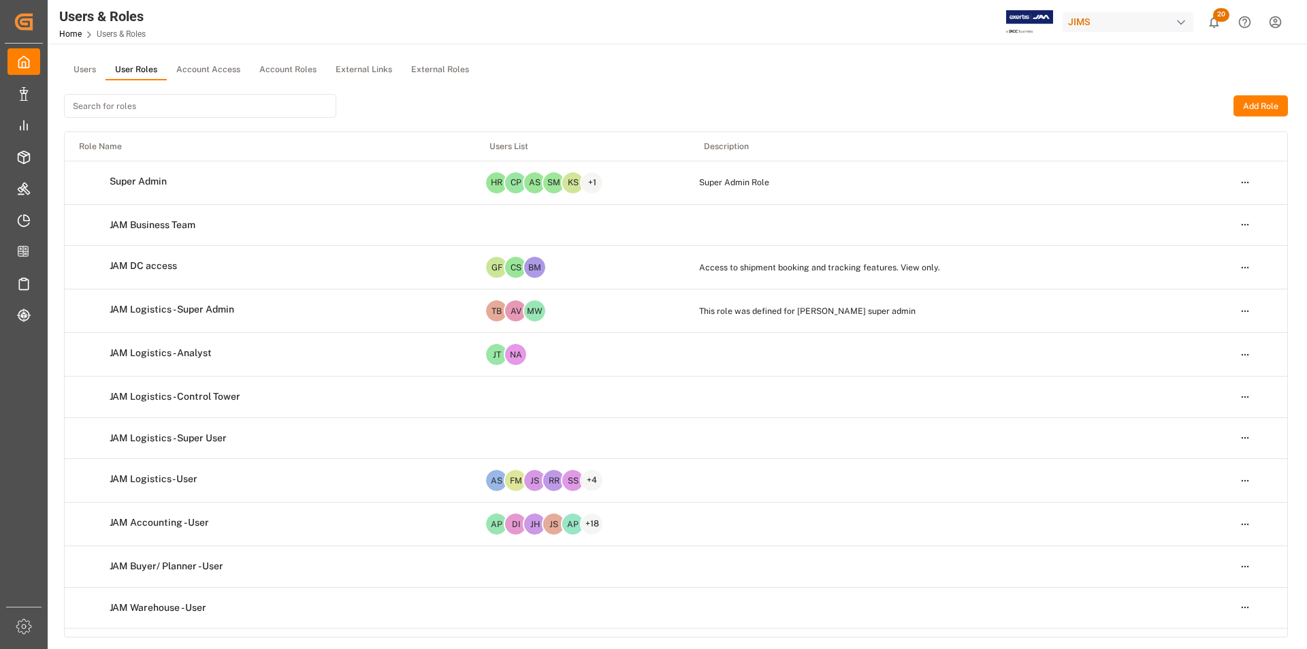
click at [163, 104] on input at bounding box center [200, 106] width 272 height 24
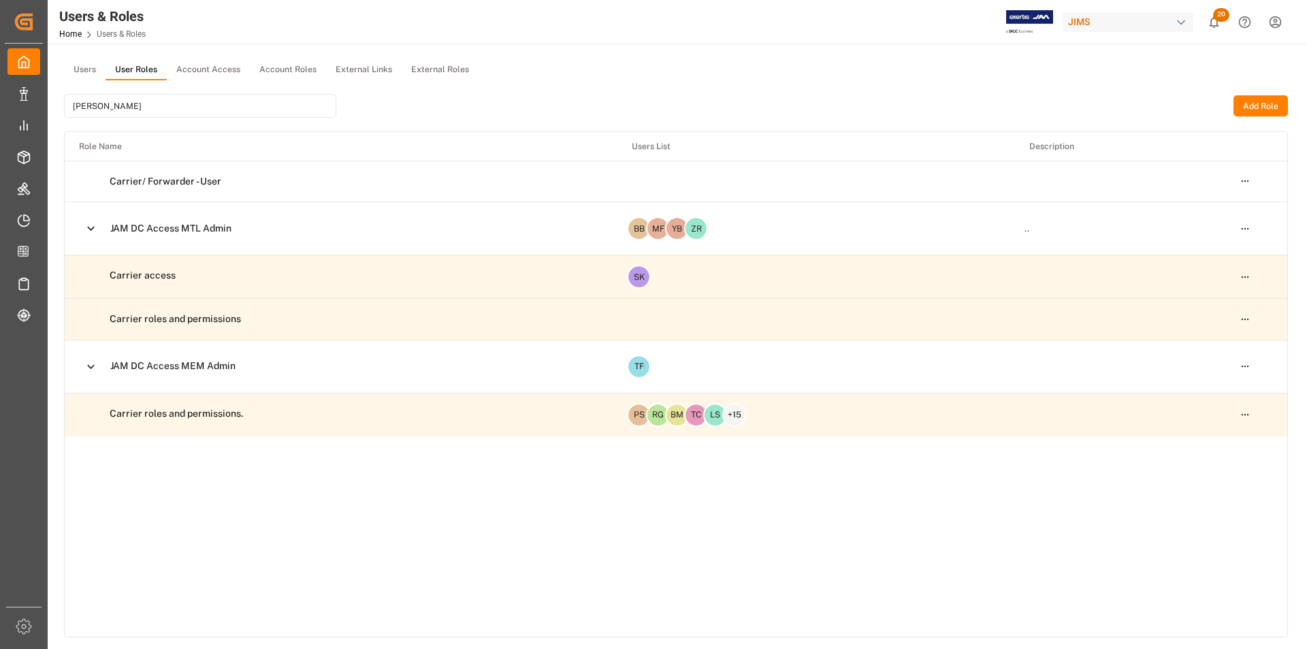
type input "[PERSON_NAME]"
click at [253, 403] on td "Carrier roles and permissions." at bounding box center [341, 414] width 553 height 41
click at [248, 403] on td "Carrier roles and permissions." at bounding box center [341, 414] width 553 height 41
copy td "Carrier roles and permissions."
